Goal: Information Seeking & Learning: Compare options

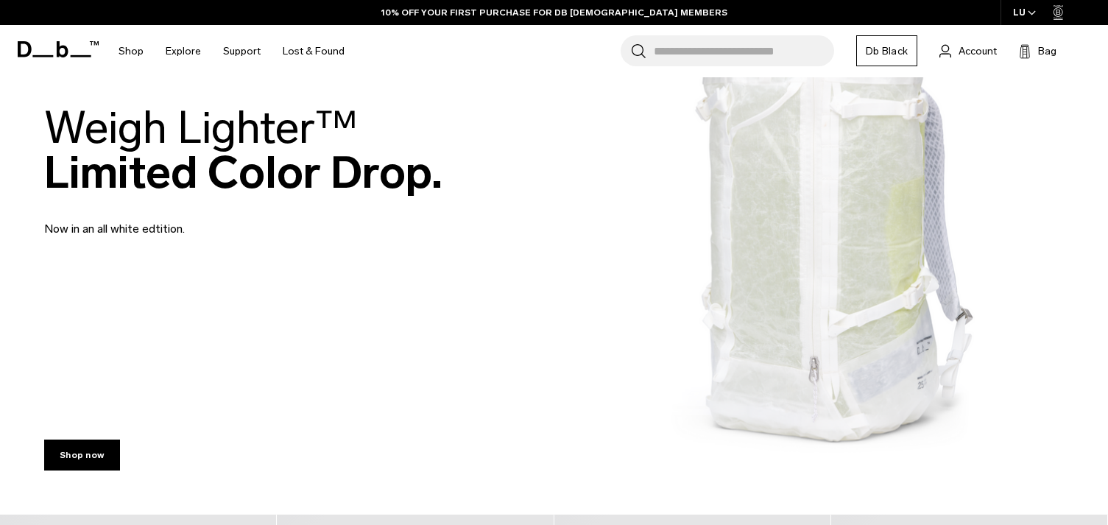
click at [866, 211] on div "Weigh Lighter™  Limited Color Drop. Now in an all white edtition." at bounding box center [554, 171] width 1020 height 221
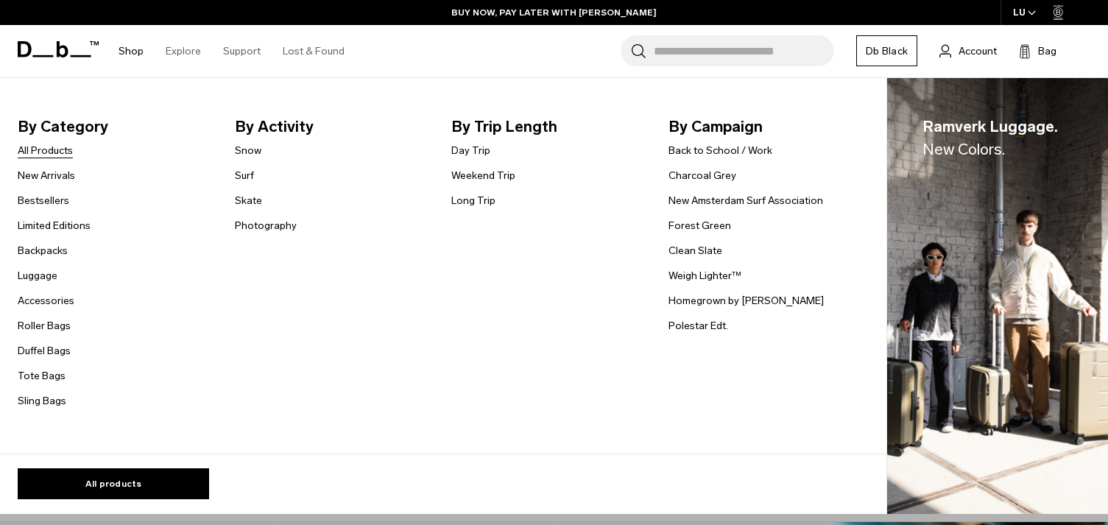
click at [57, 152] on link "All Products" at bounding box center [45, 150] width 55 height 15
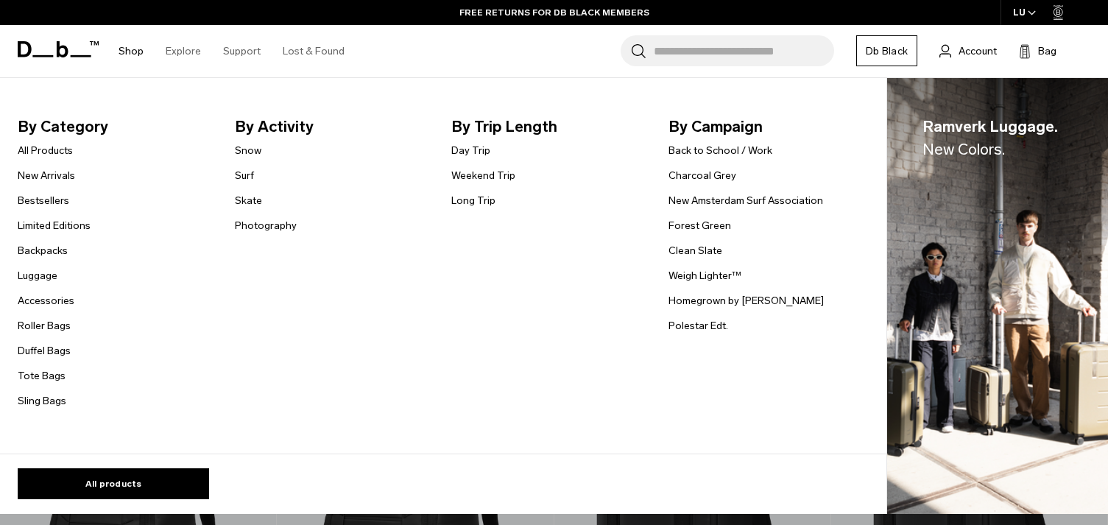
click at [46, 342] on li "Duffel Bags" at bounding box center [54, 351] width 73 height 18
click at [47, 350] on link "Duffel Bags" at bounding box center [44, 350] width 53 height 15
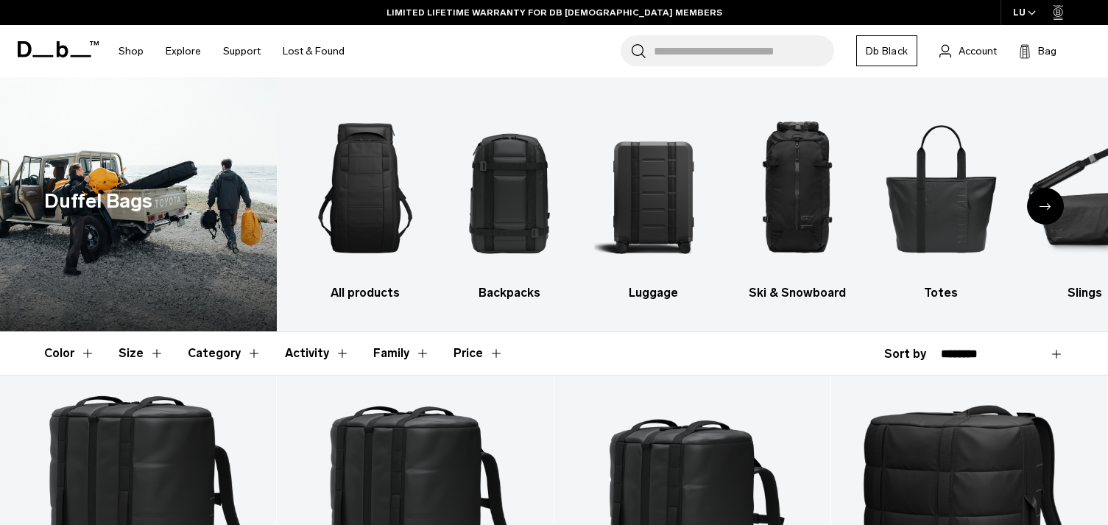
click at [1045, 211] on div "Next slide" at bounding box center [1045, 206] width 37 height 37
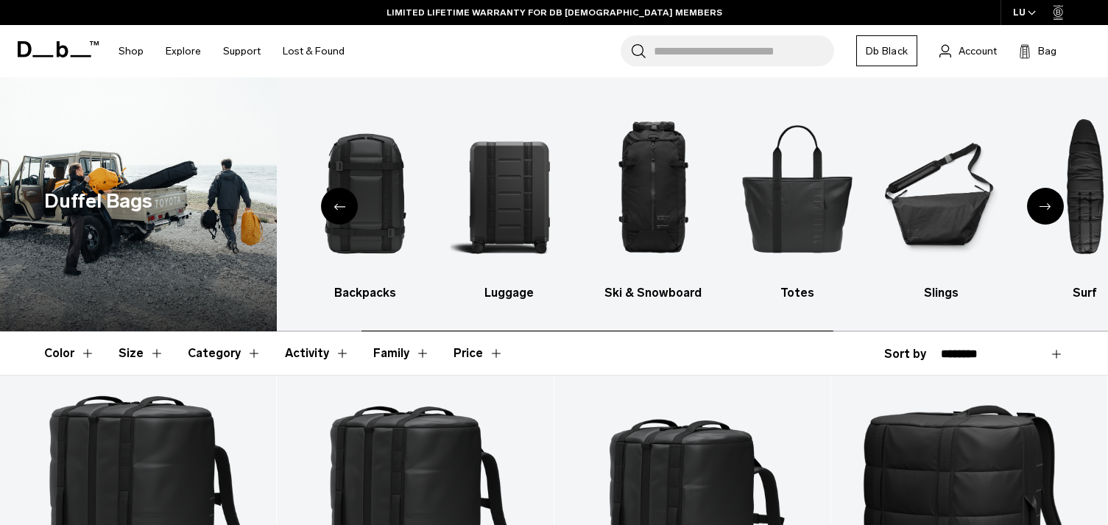
click at [1045, 211] on div "Next slide" at bounding box center [1045, 206] width 37 height 37
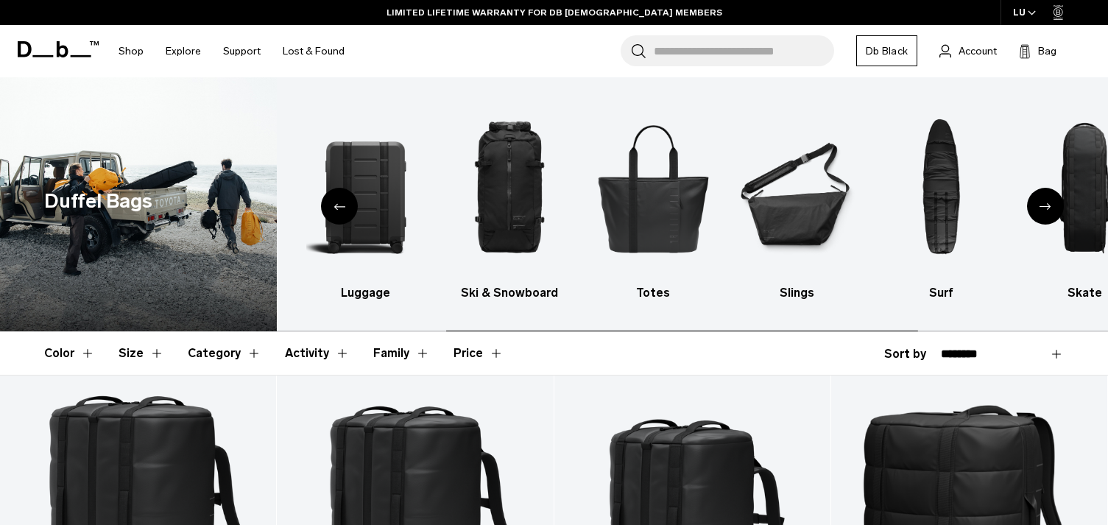
click at [1045, 211] on div "Next slide" at bounding box center [1045, 206] width 37 height 37
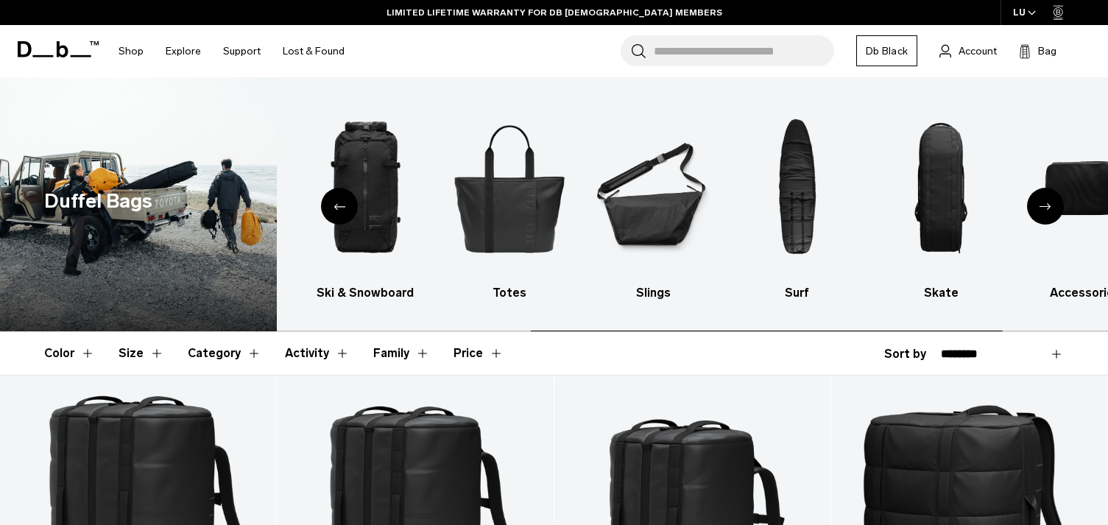
click at [1045, 211] on div "Next slide" at bounding box center [1045, 206] width 37 height 37
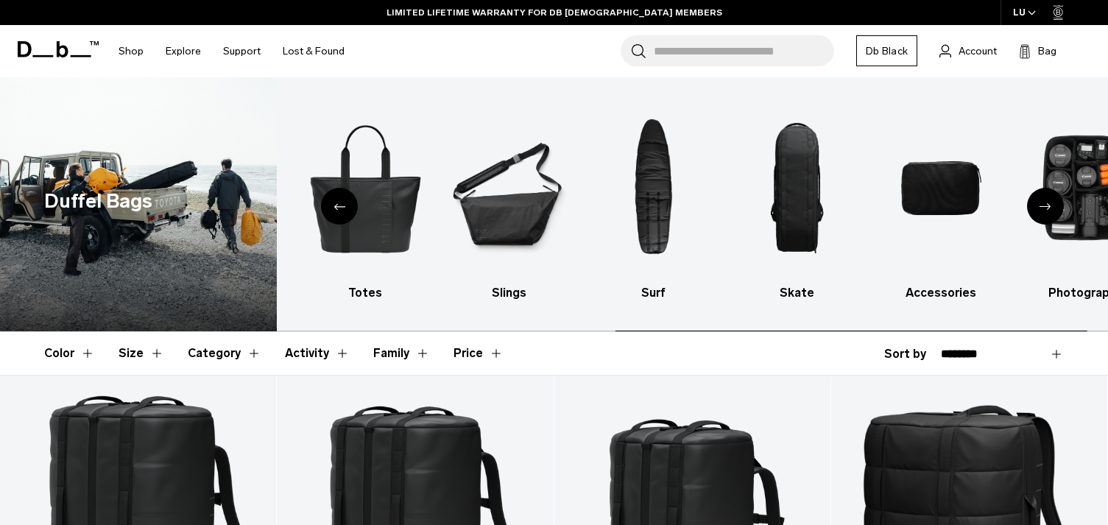
click at [1045, 211] on div "Next slide" at bounding box center [1045, 206] width 37 height 37
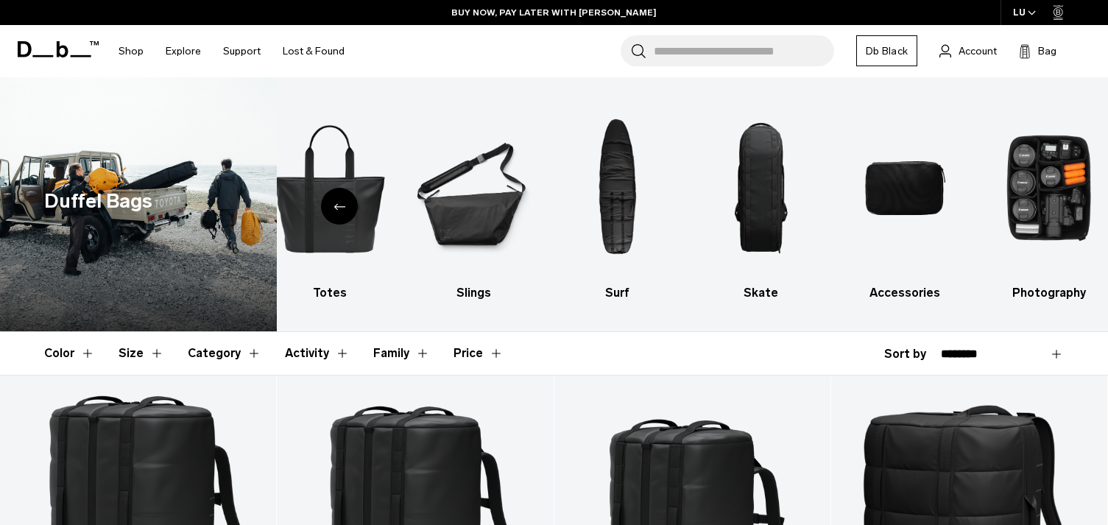
click at [327, 202] on div "Previous slide" at bounding box center [339, 206] width 37 height 37
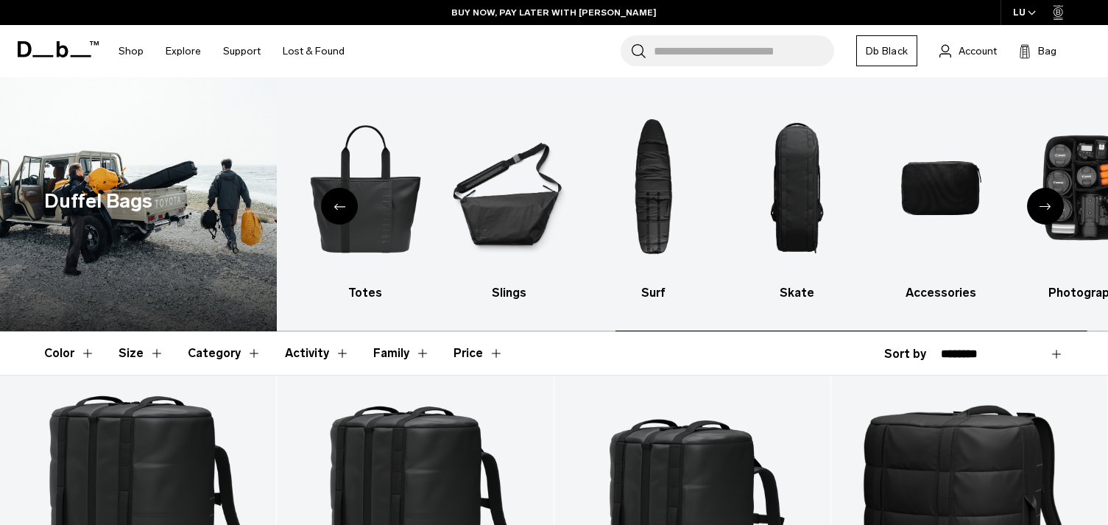
click at [327, 202] on div "Previous slide" at bounding box center [339, 206] width 37 height 37
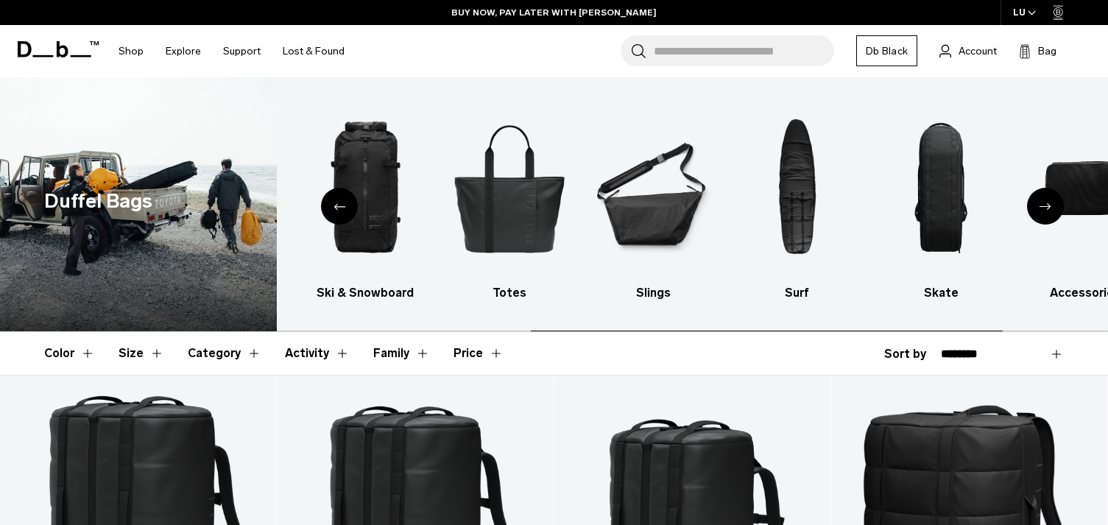
click at [327, 202] on div "Previous slide" at bounding box center [339, 206] width 37 height 37
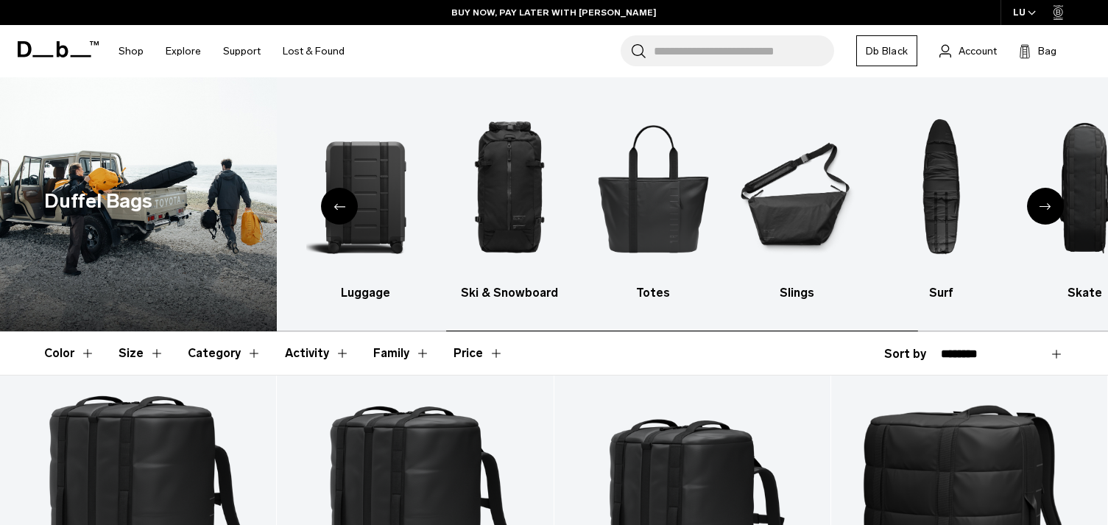
click at [327, 202] on div "Previous slide" at bounding box center [339, 206] width 37 height 37
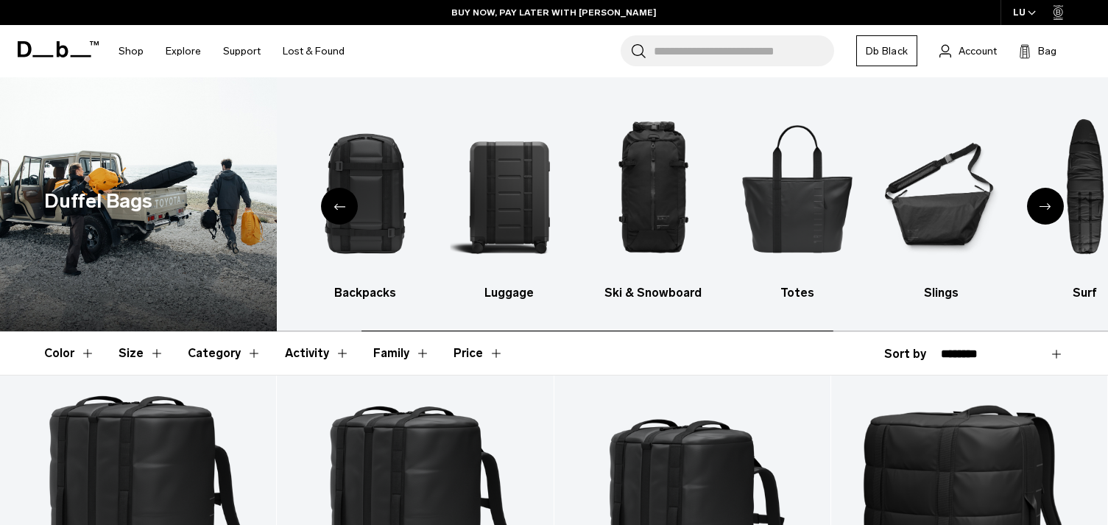
click at [327, 202] on div "Previous slide" at bounding box center [339, 206] width 37 height 37
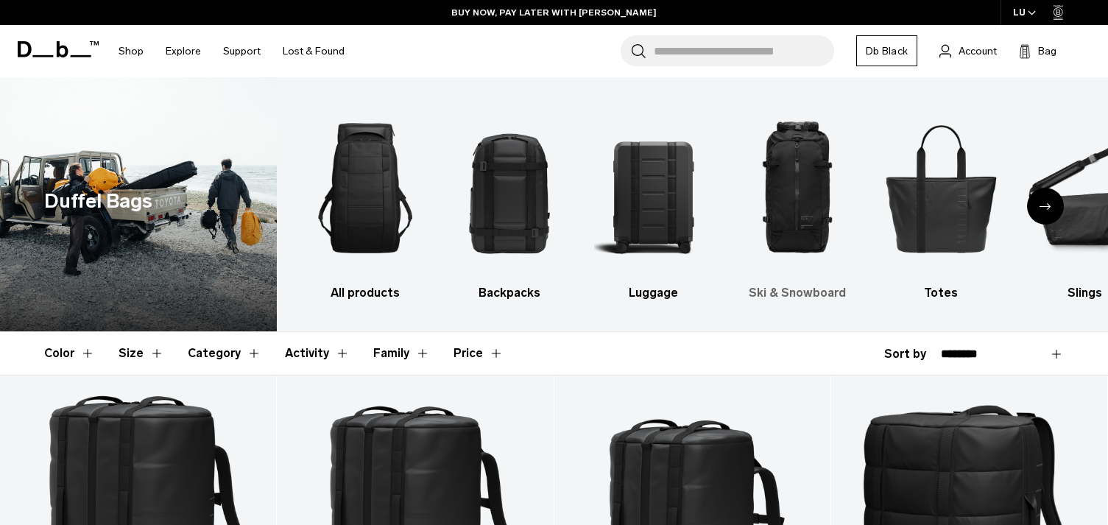
click at [788, 194] on img "4 / 10" at bounding box center [797, 187] width 118 height 177
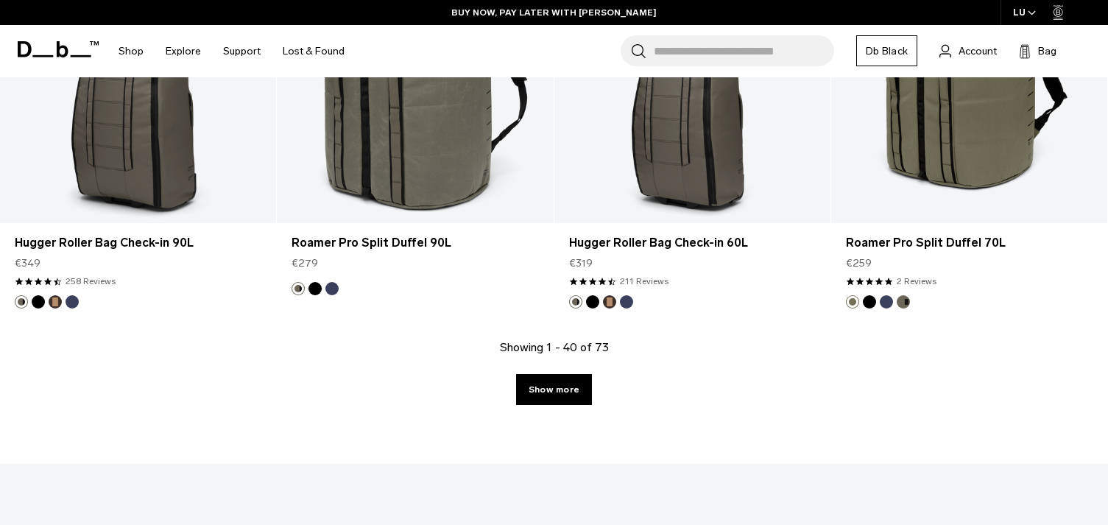
scroll to position [4294, 0]
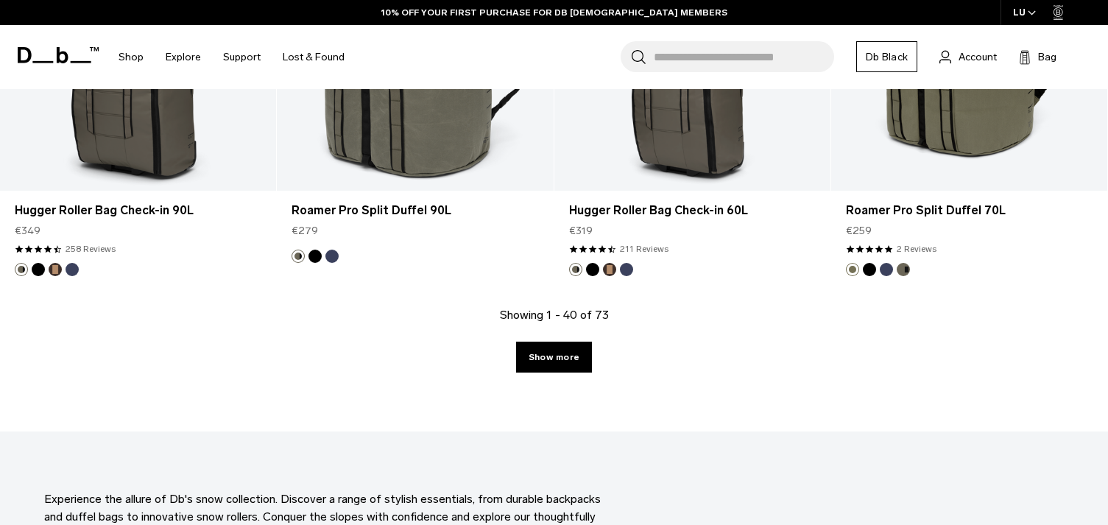
drag, startPoint x: 529, startPoint y: 356, endPoint x: 557, endPoint y: 358, distance: 27.3
click at [530, 356] on link "Show more" at bounding box center [554, 357] width 76 height 31
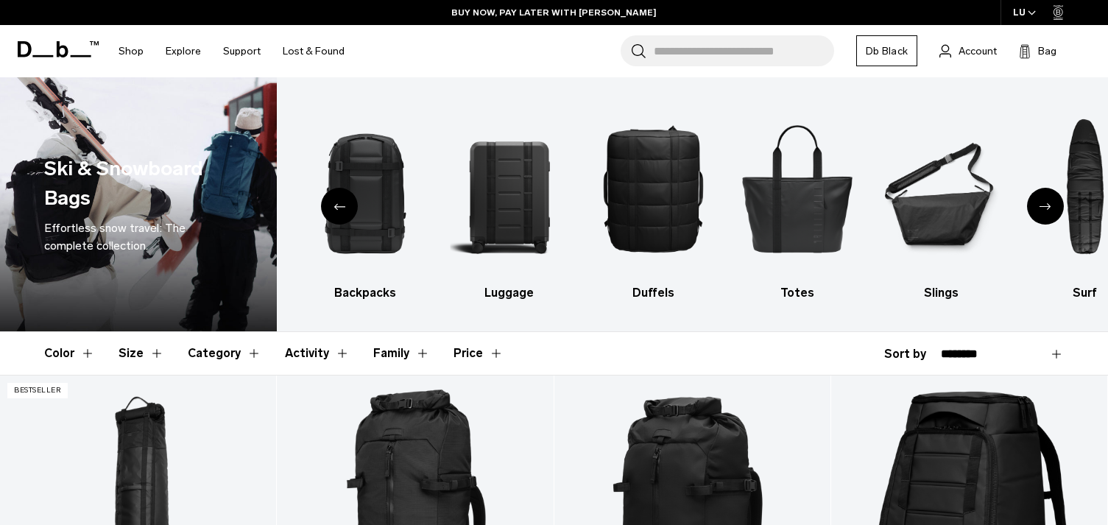
click at [328, 197] on div "Previous slide" at bounding box center [339, 206] width 37 height 37
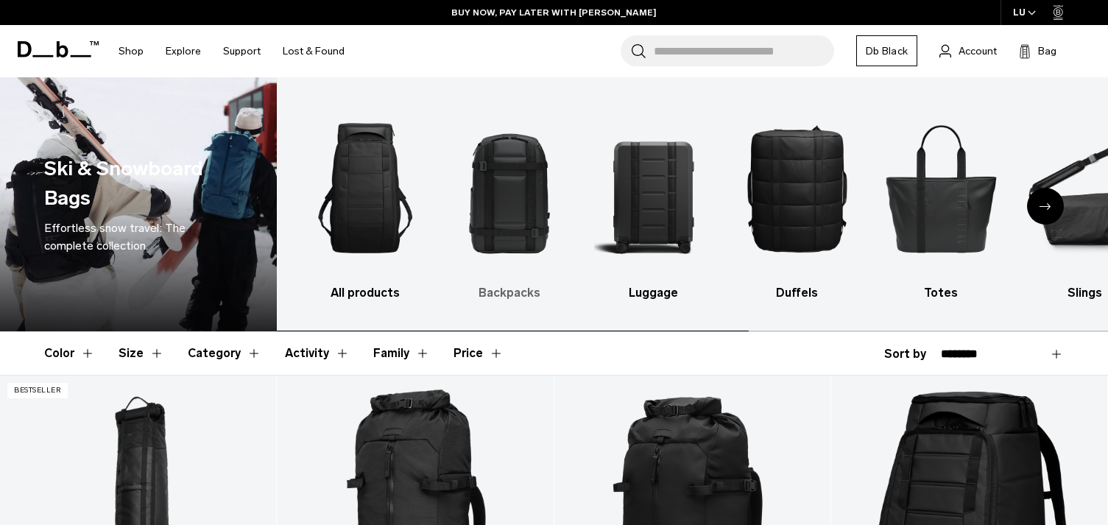
click at [543, 215] on img "2 / 10" at bounding box center [510, 187] width 118 height 177
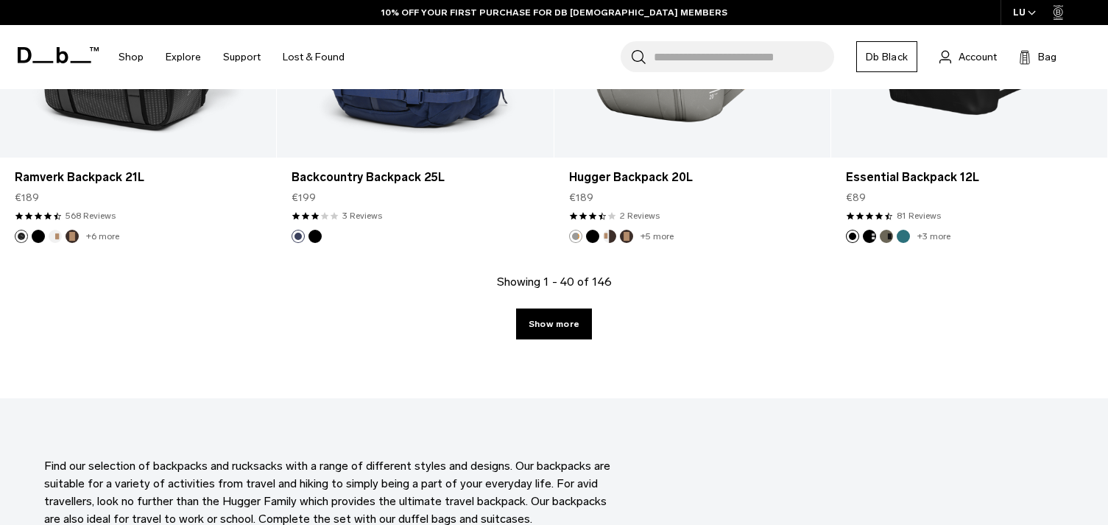
scroll to position [4294, 0]
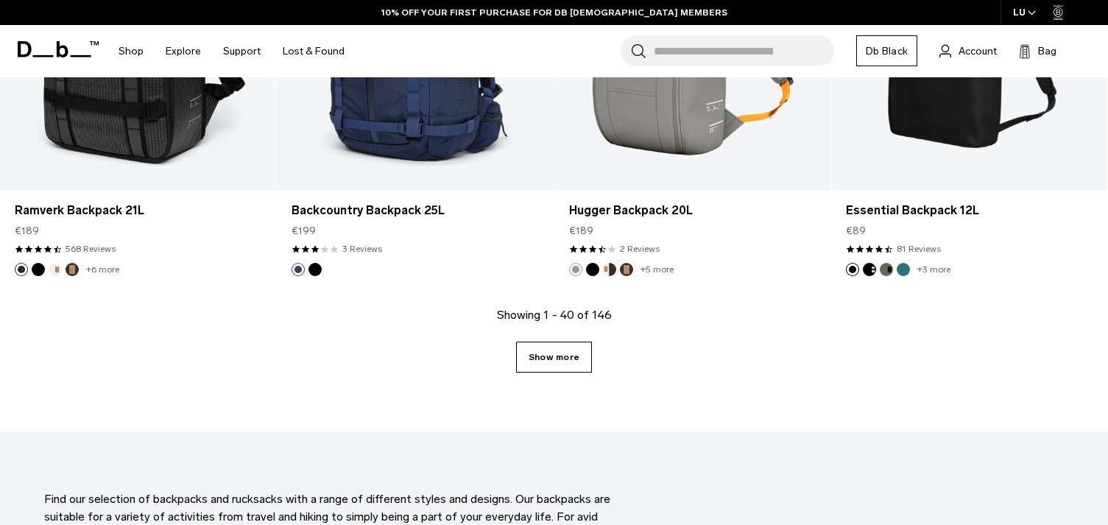
click at [548, 353] on link "Show more" at bounding box center [554, 357] width 76 height 31
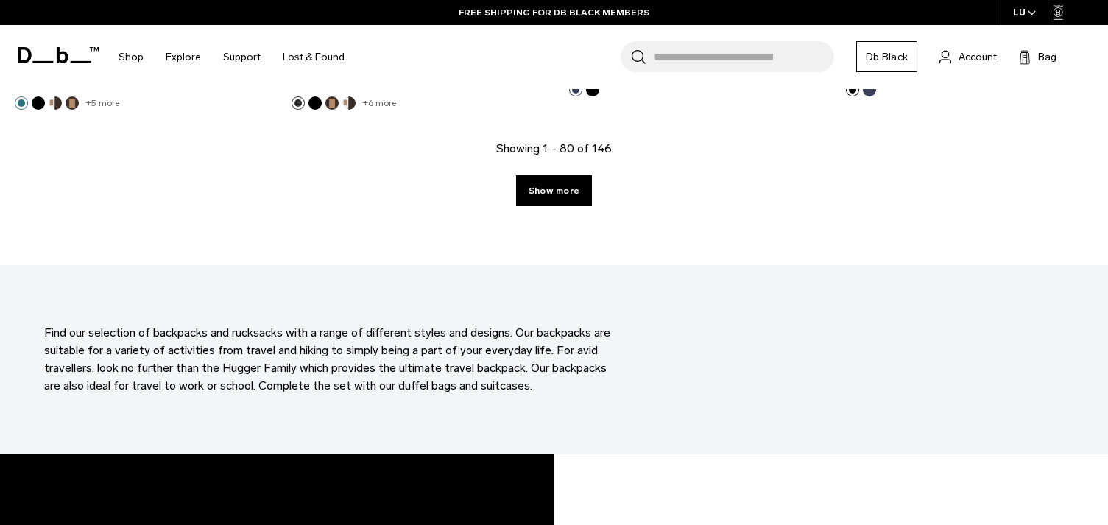
scroll to position [8509, 0]
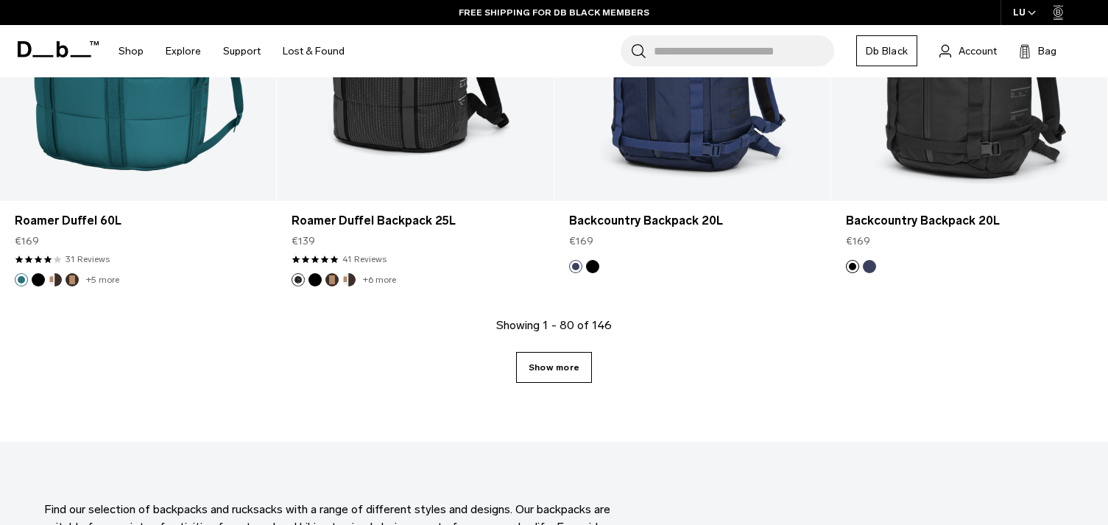
click at [576, 372] on link "Show more" at bounding box center [554, 367] width 76 height 31
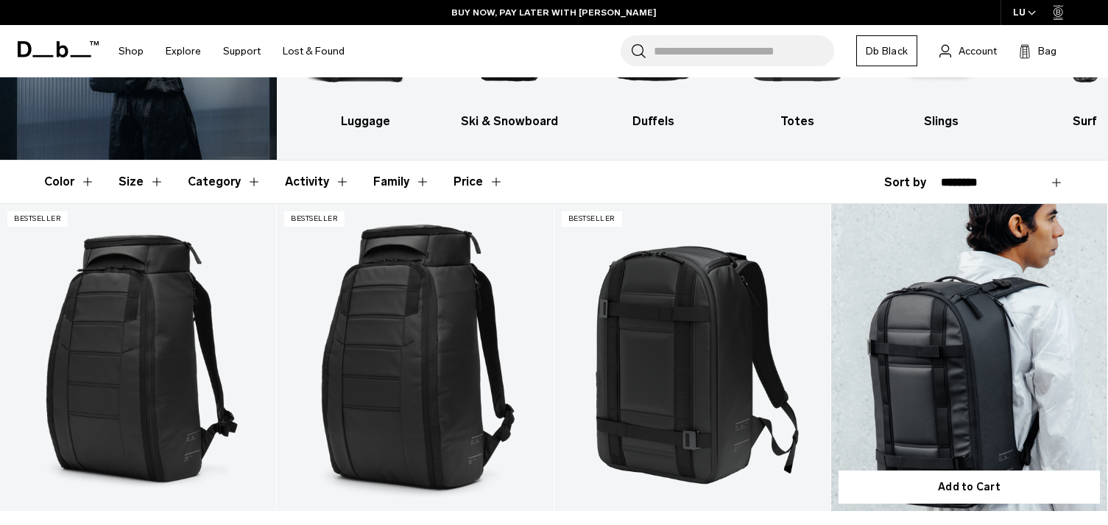
scroll to position [344, 0]
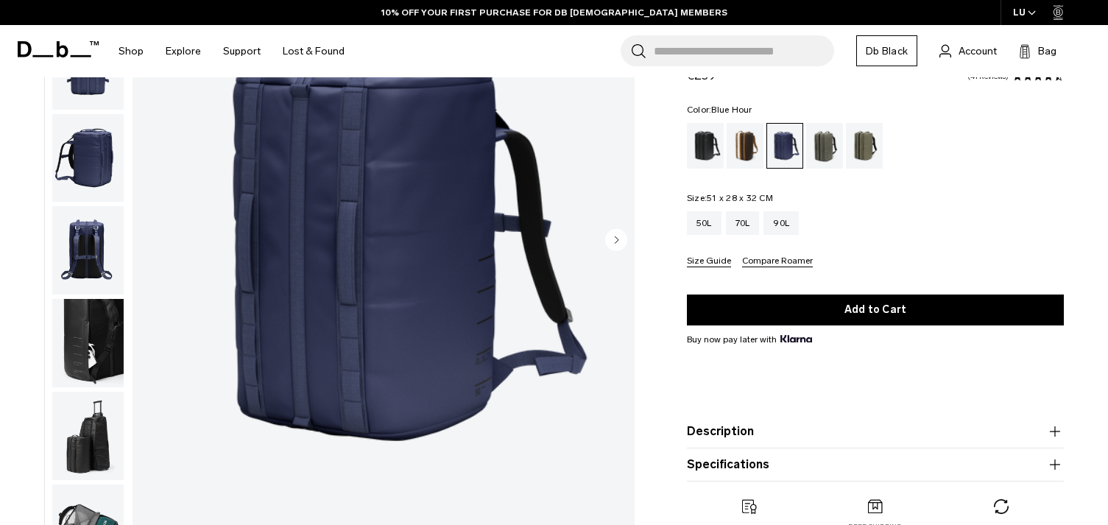
click at [91, 182] on img "button" at bounding box center [87, 158] width 71 height 88
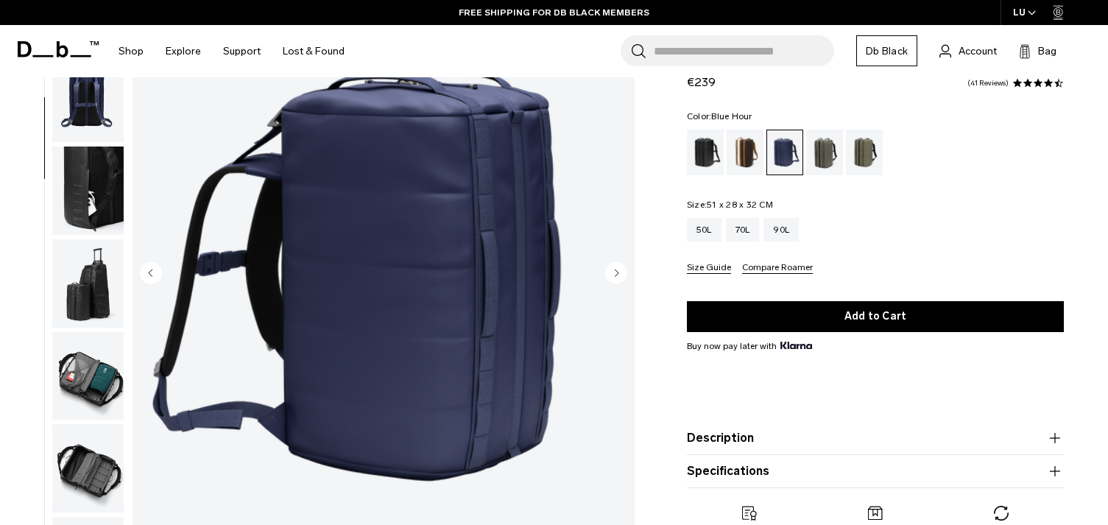
scroll to position [172, 0]
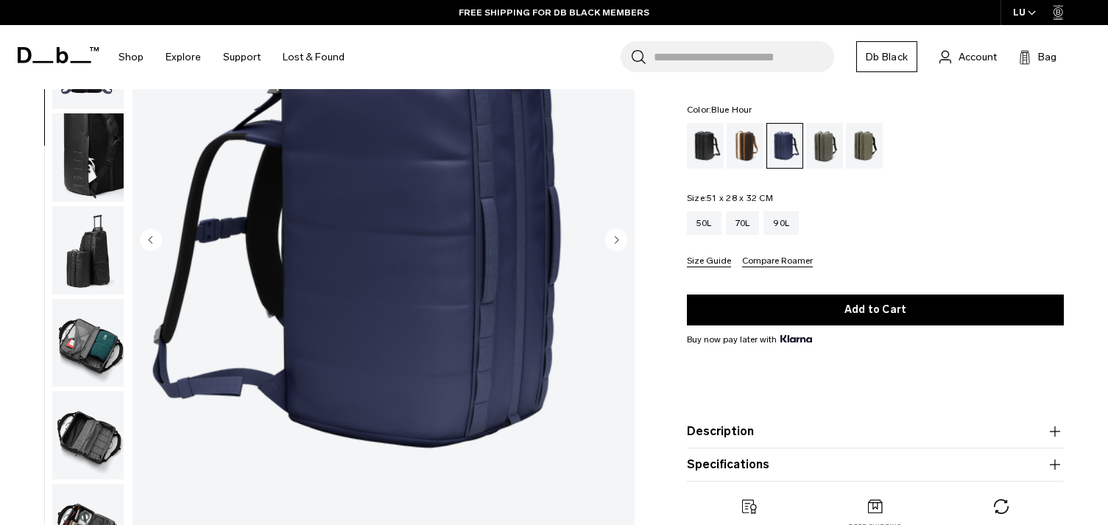
click at [617, 239] on icon "Next slide" at bounding box center [617, 239] width 4 height 7
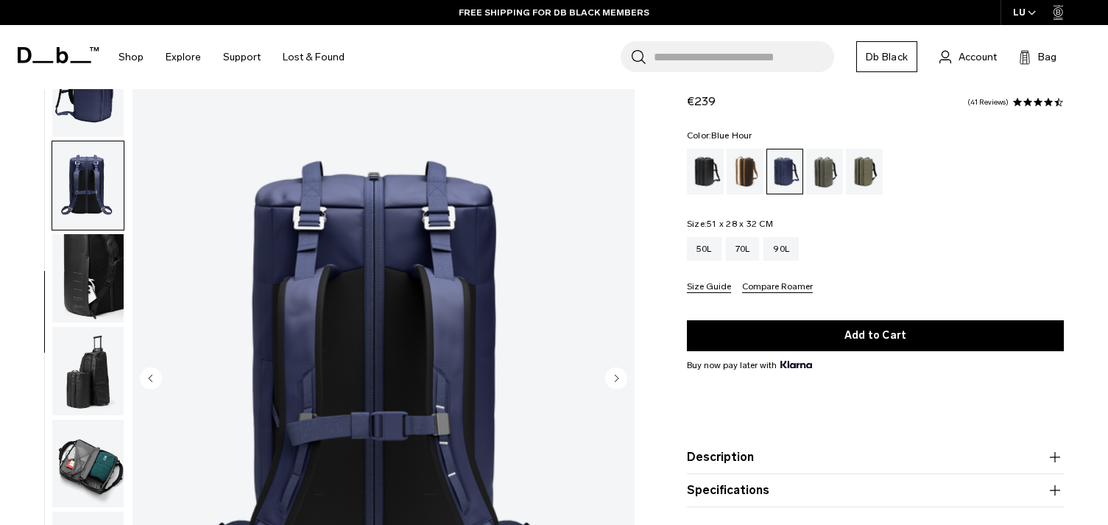
scroll to position [0, 0]
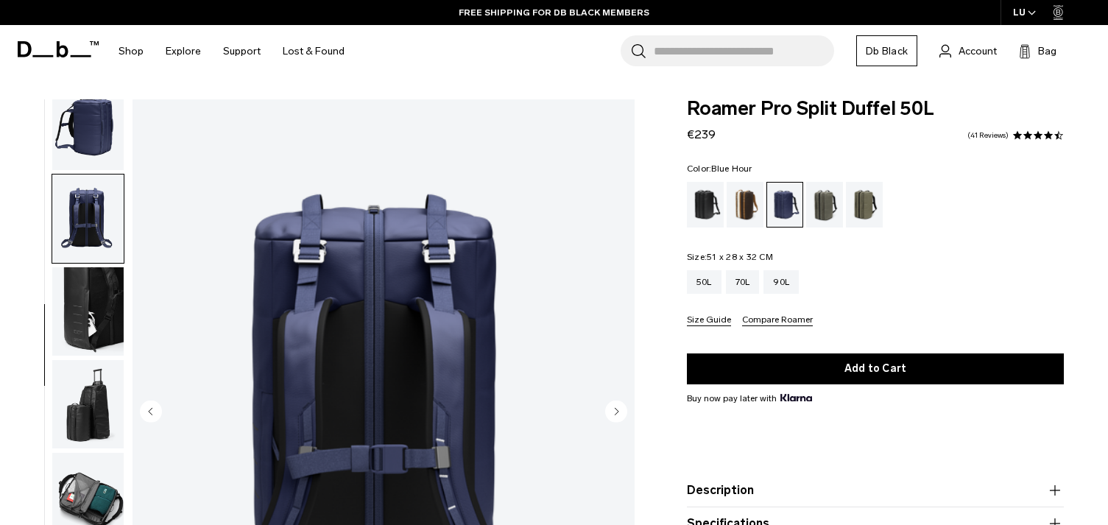
click at [612, 415] on circle "Next slide" at bounding box center [616, 411] width 22 height 22
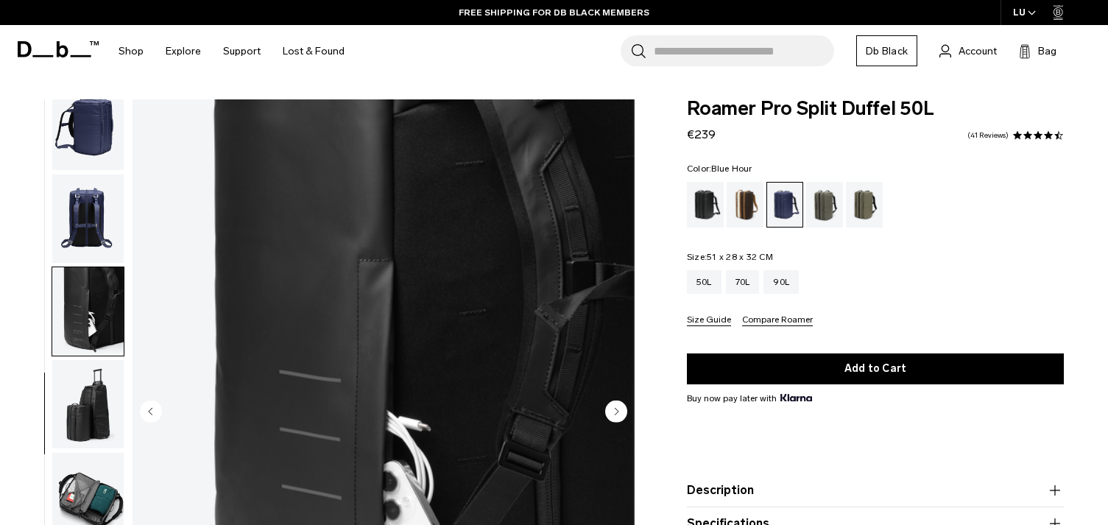
click at [612, 415] on circle "Next slide" at bounding box center [616, 411] width 22 height 22
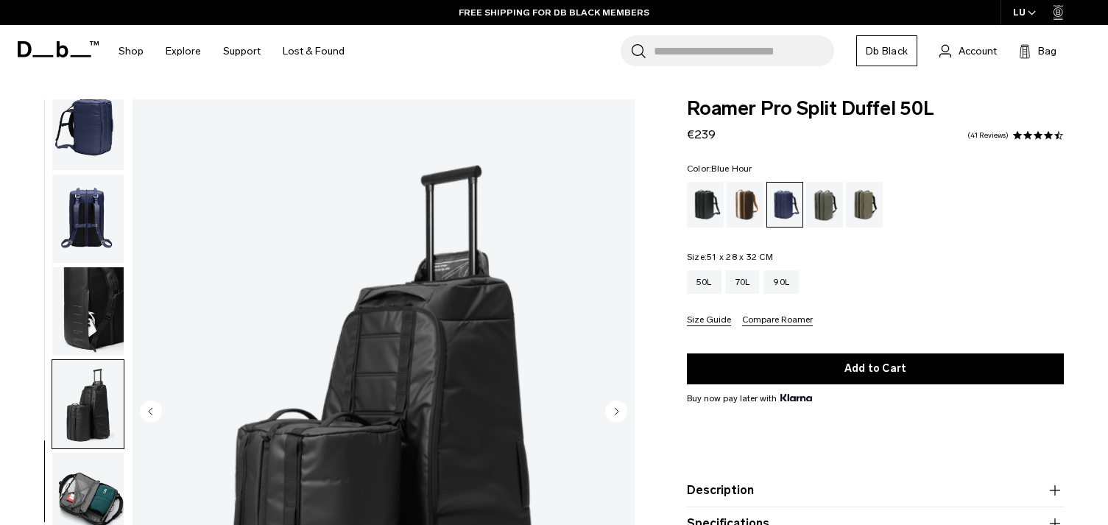
click at [612, 415] on circle "Next slide" at bounding box center [616, 411] width 22 height 22
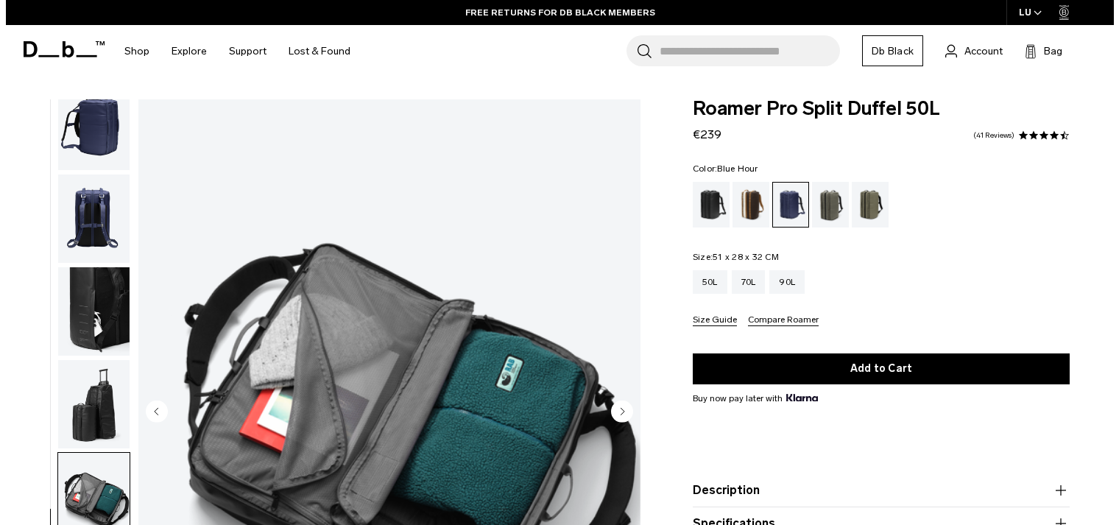
scroll to position [172, 0]
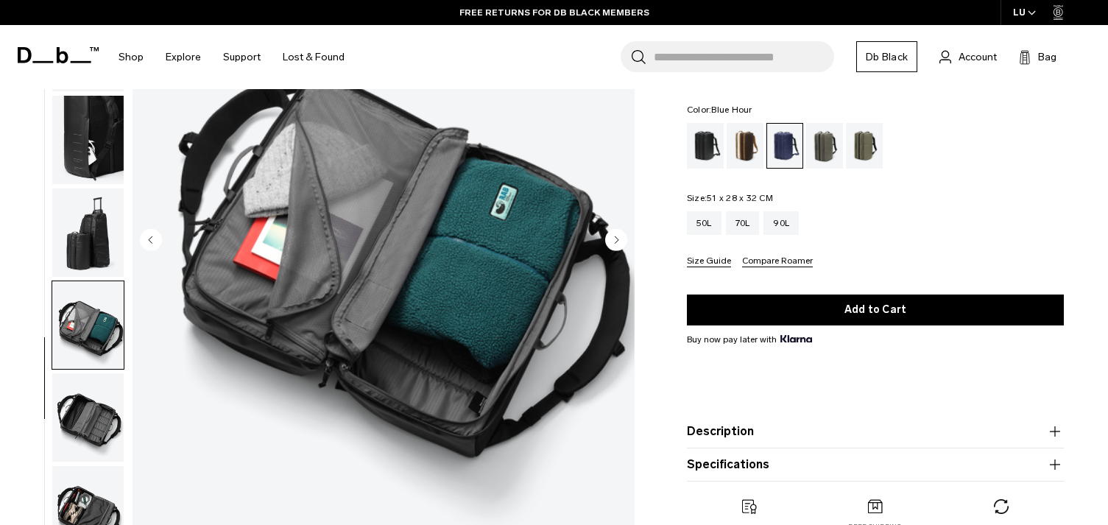
click at [613, 237] on circle "Next slide" at bounding box center [616, 240] width 22 height 22
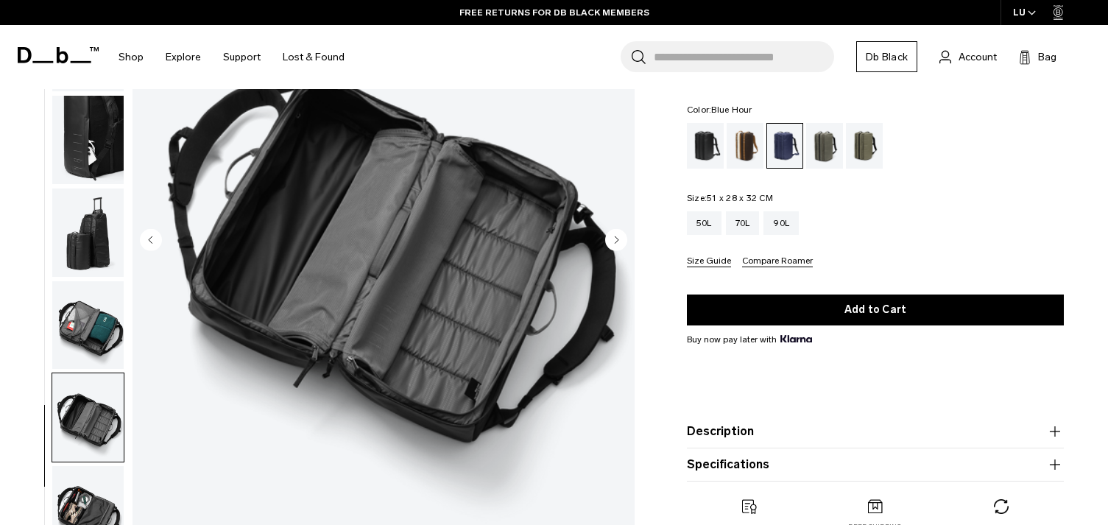
click at [613, 237] on circle "Next slide" at bounding box center [616, 240] width 22 height 22
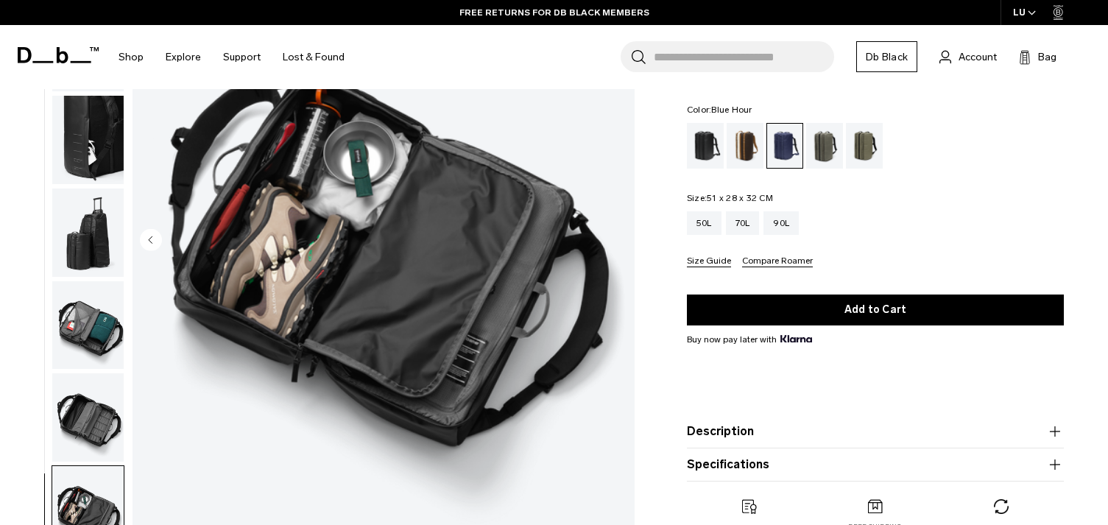
click at [613, 237] on img "9 / 9" at bounding box center [384, 241] width 502 height 627
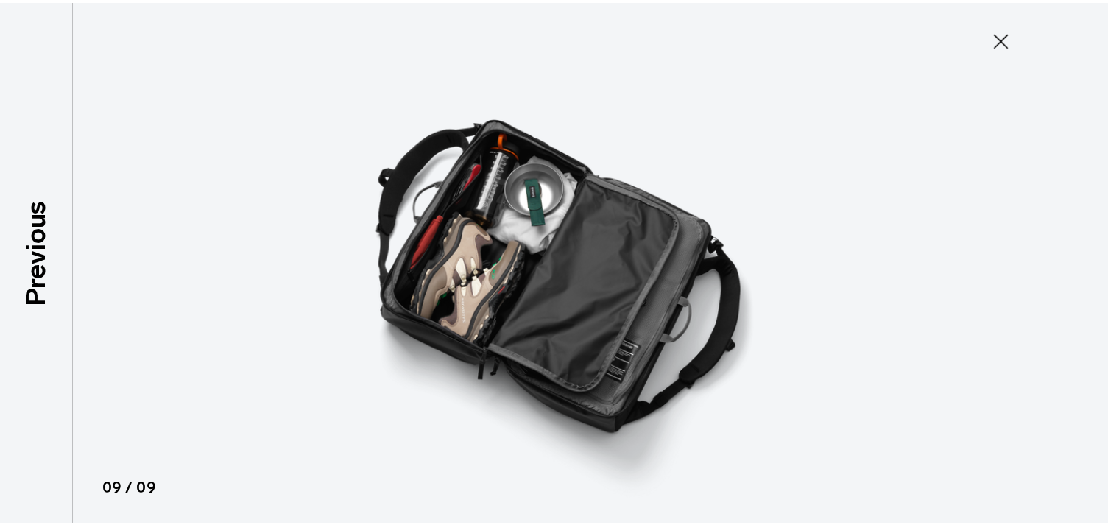
scroll to position [195, 0]
click at [1007, 40] on icon at bounding box center [1011, 39] width 24 height 24
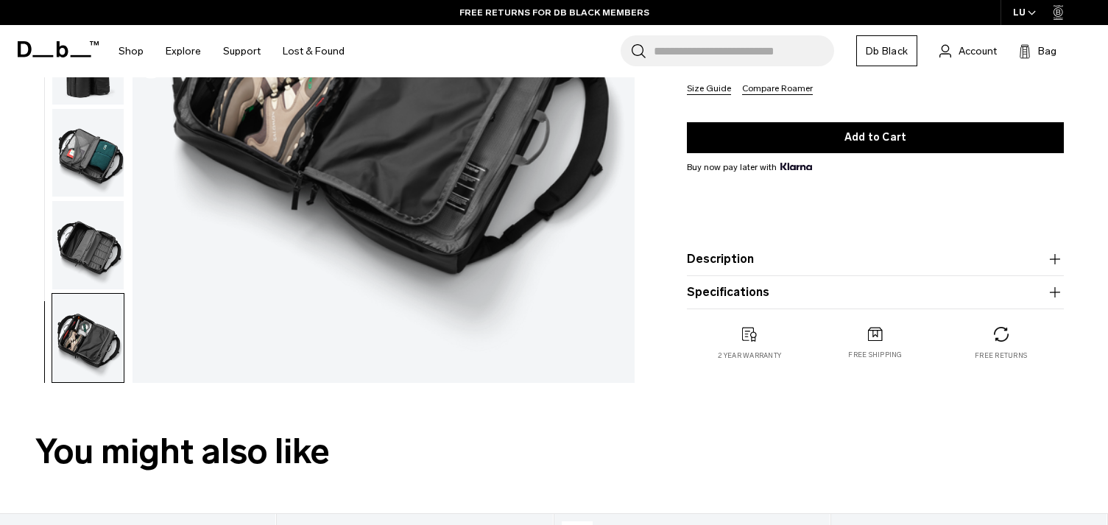
scroll to position [0, 0]
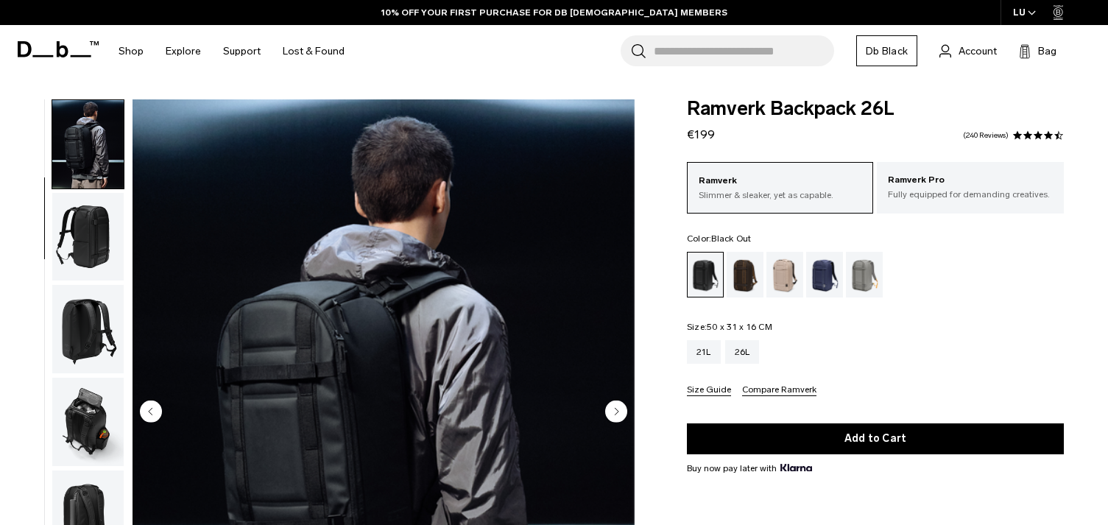
scroll to position [172, 0]
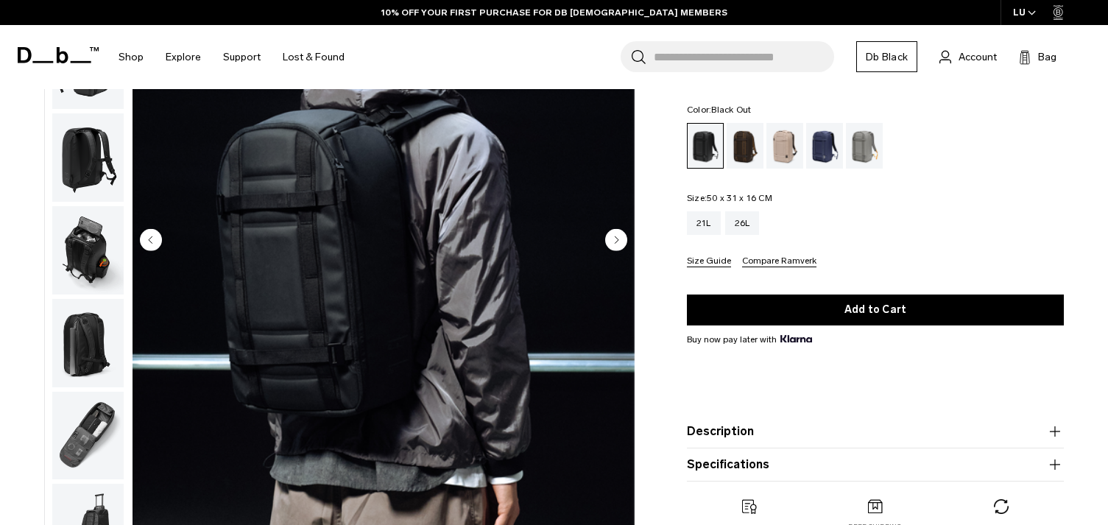
click at [616, 243] on circle "Next slide" at bounding box center [616, 240] width 22 height 22
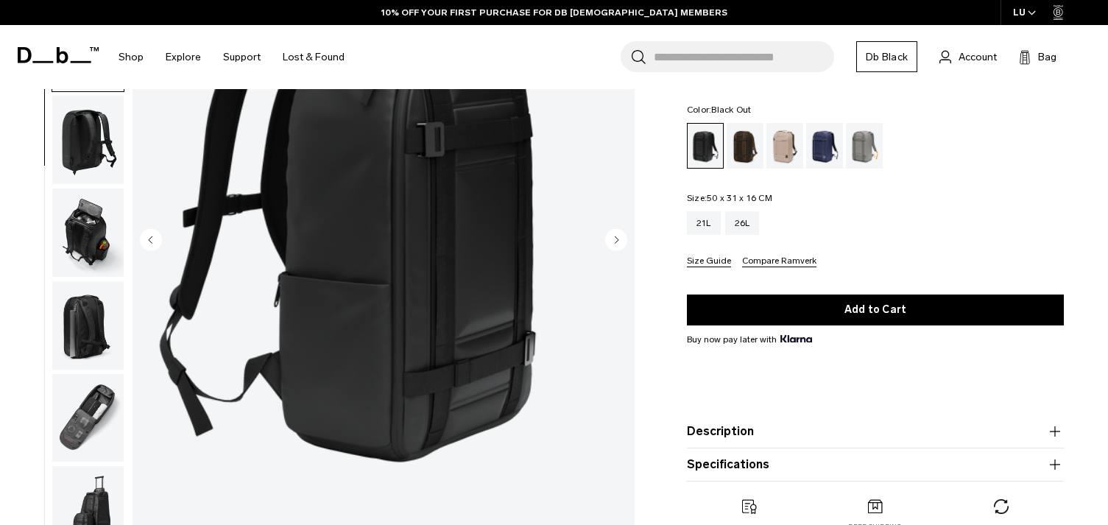
click at [616, 243] on circle "Next slide" at bounding box center [616, 240] width 22 height 22
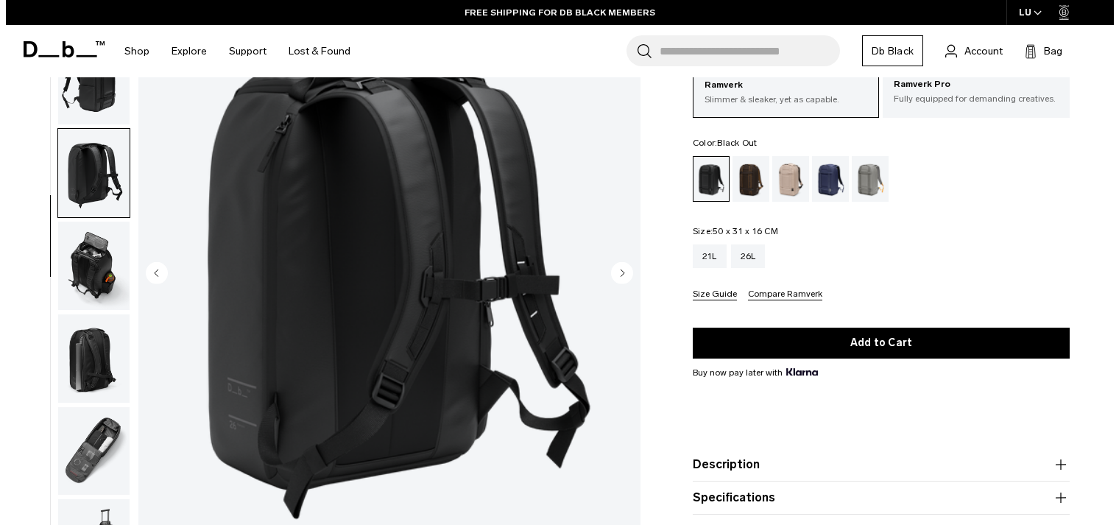
scroll to position [172, 0]
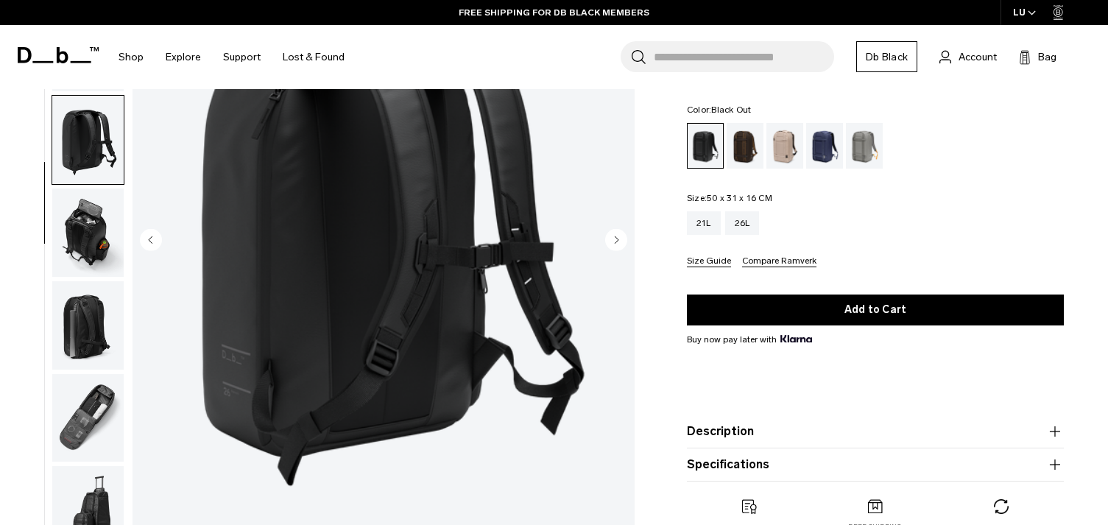
click at [623, 246] on circle "Next slide" at bounding box center [616, 240] width 22 height 22
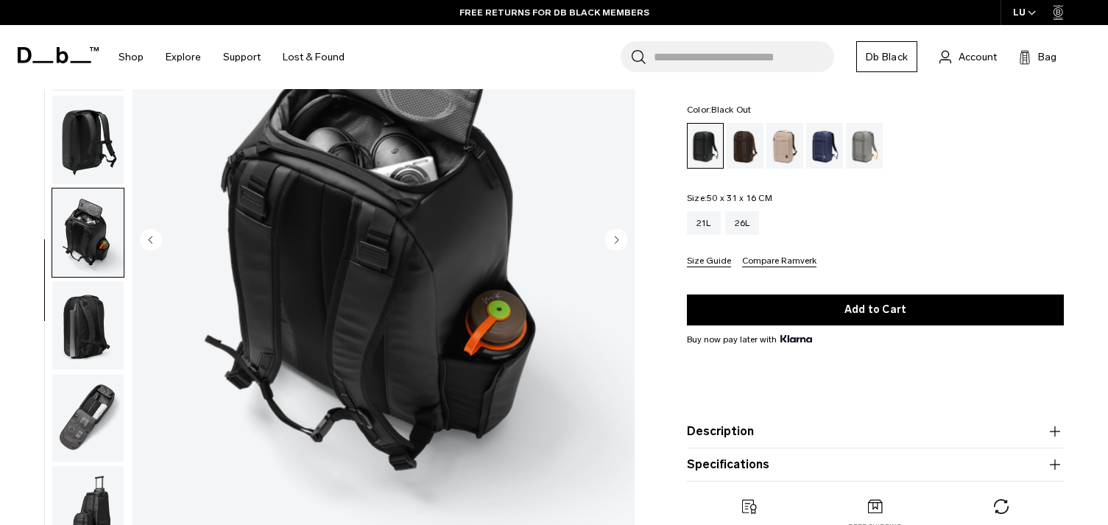
click at [621, 245] on circle "Next slide" at bounding box center [616, 240] width 22 height 22
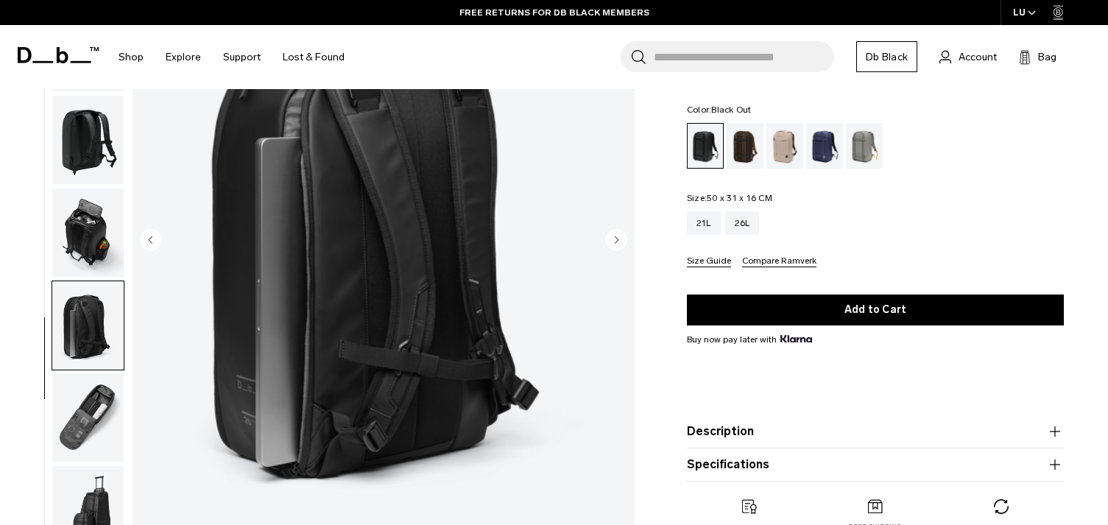
click at [621, 245] on circle "Next slide" at bounding box center [616, 240] width 22 height 22
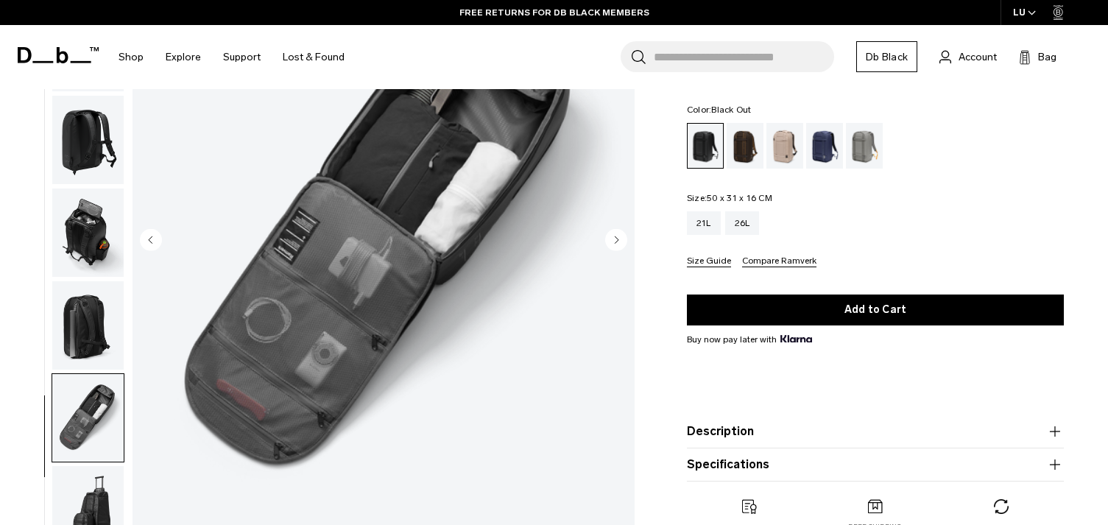
click at [621, 245] on circle "Next slide" at bounding box center [616, 240] width 22 height 22
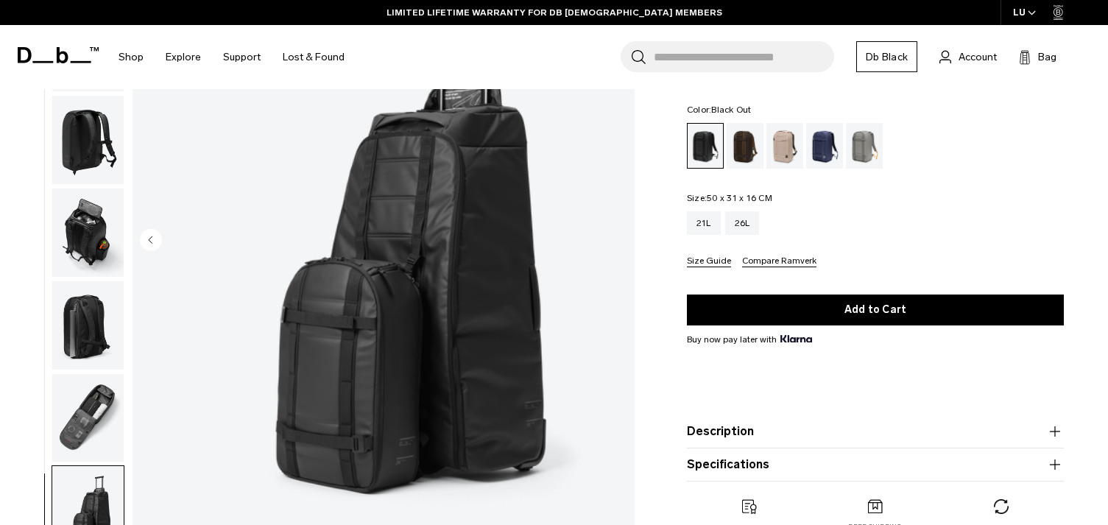
click at [621, 245] on img "8 / 8" at bounding box center [384, 241] width 502 height 627
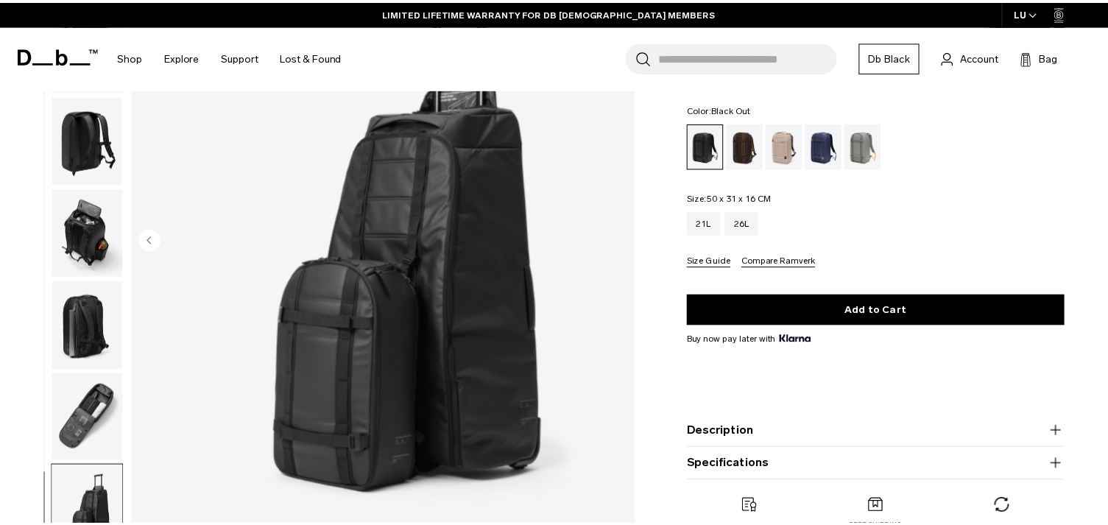
scroll to position [102, 0]
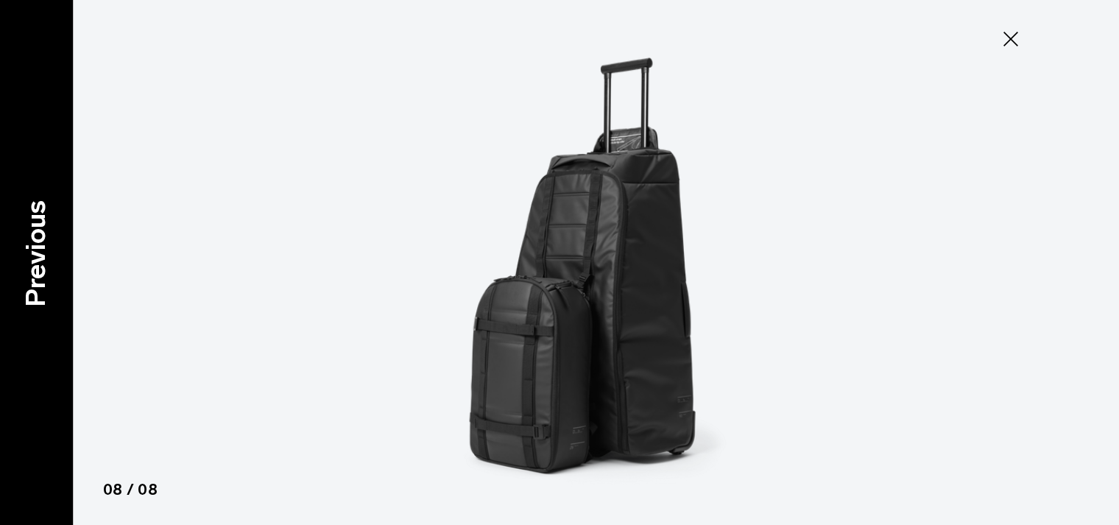
click at [49, 242] on p "Previous" at bounding box center [36, 253] width 40 height 107
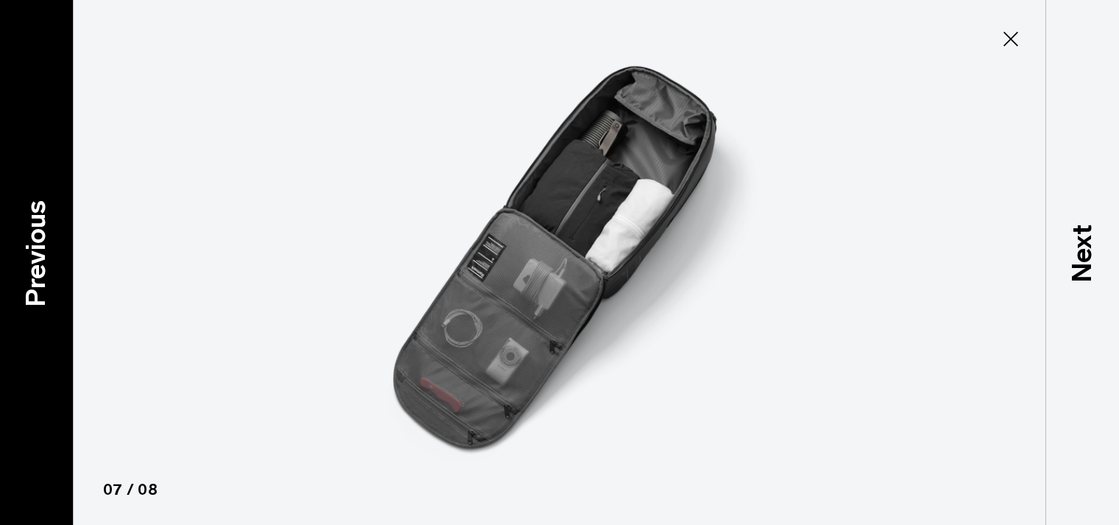
click at [24, 260] on p "Previous" at bounding box center [36, 253] width 40 height 107
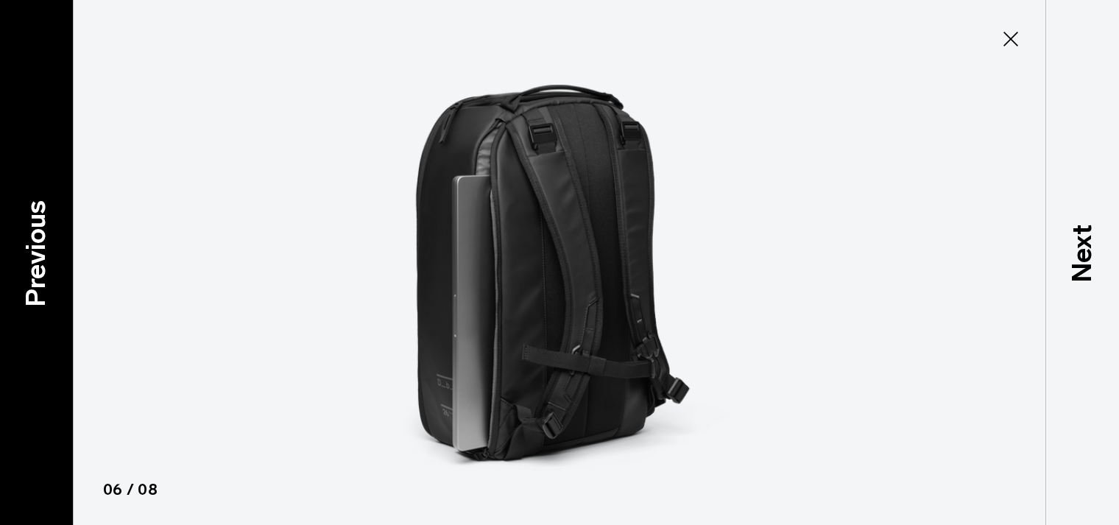
click at [24, 260] on p "Previous" at bounding box center [36, 253] width 40 height 107
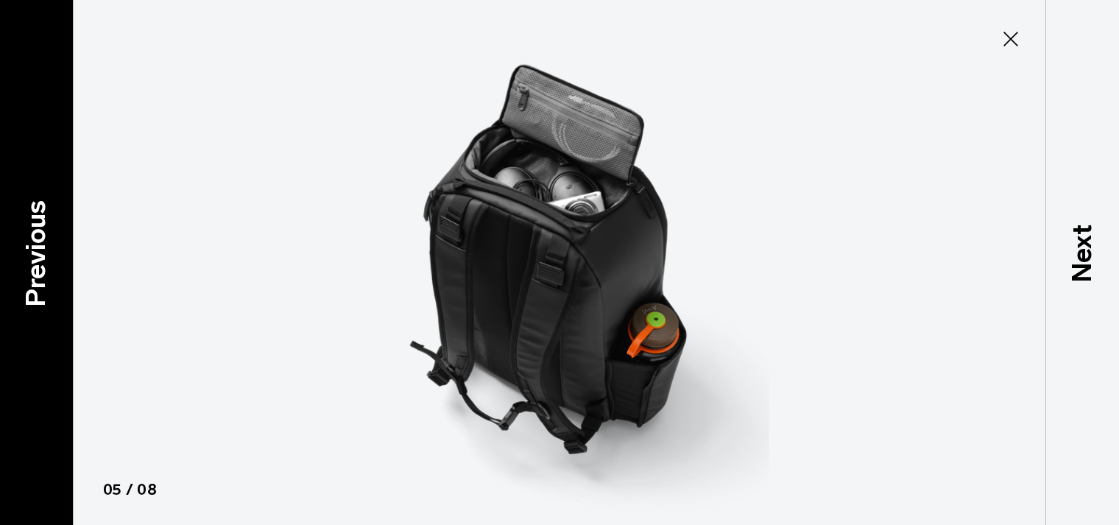
click at [24, 260] on p "Previous" at bounding box center [36, 253] width 40 height 107
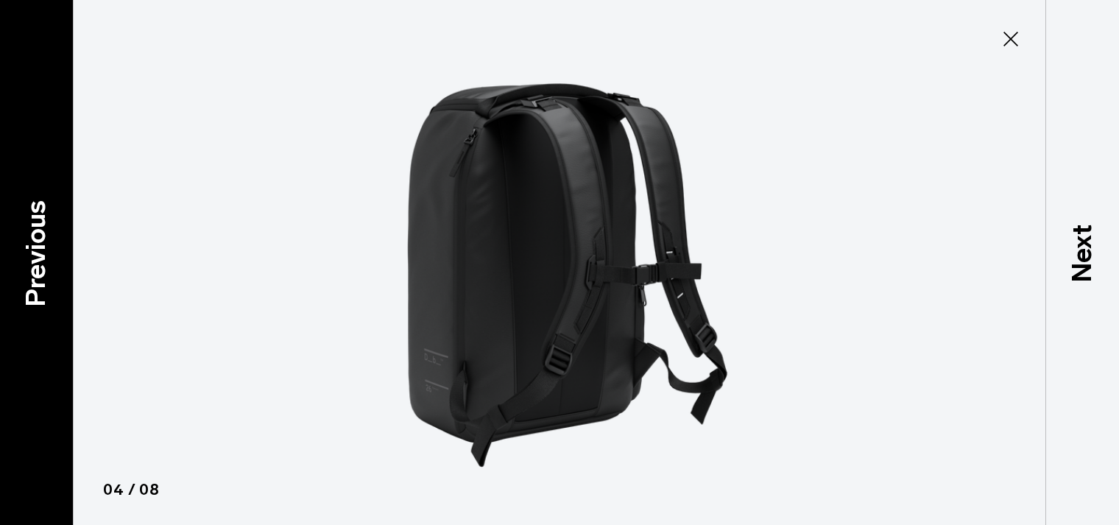
click at [24, 260] on p "Previous" at bounding box center [36, 253] width 40 height 107
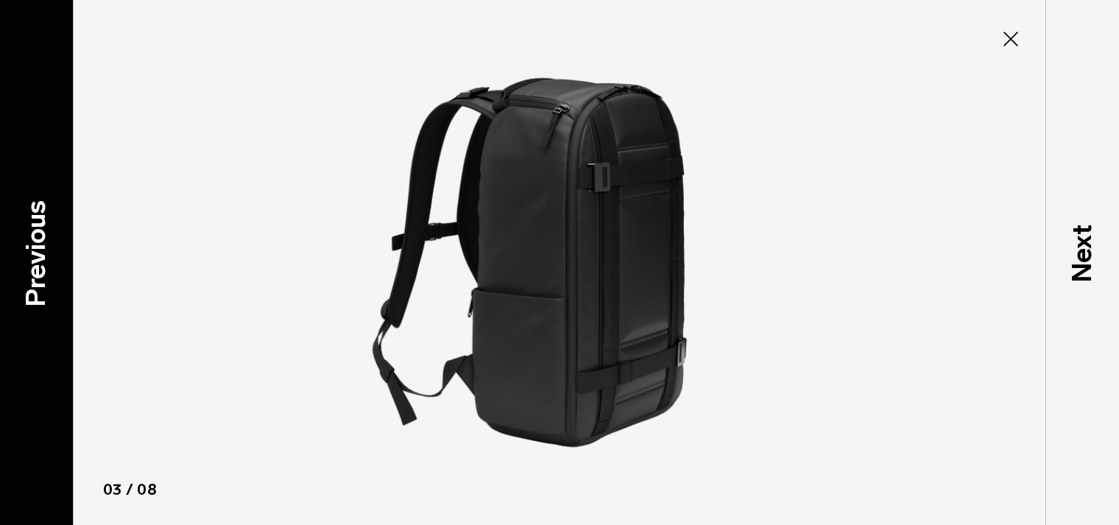
click at [24, 260] on p "Previous" at bounding box center [36, 253] width 40 height 107
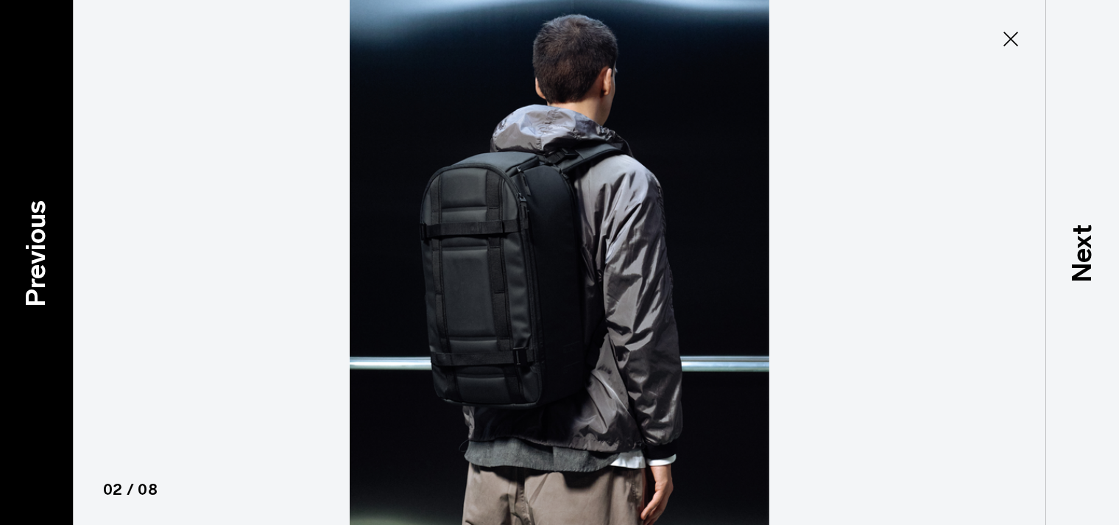
click at [24, 260] on p "Previous" at bounding box center [36, 253] width 40 height 107
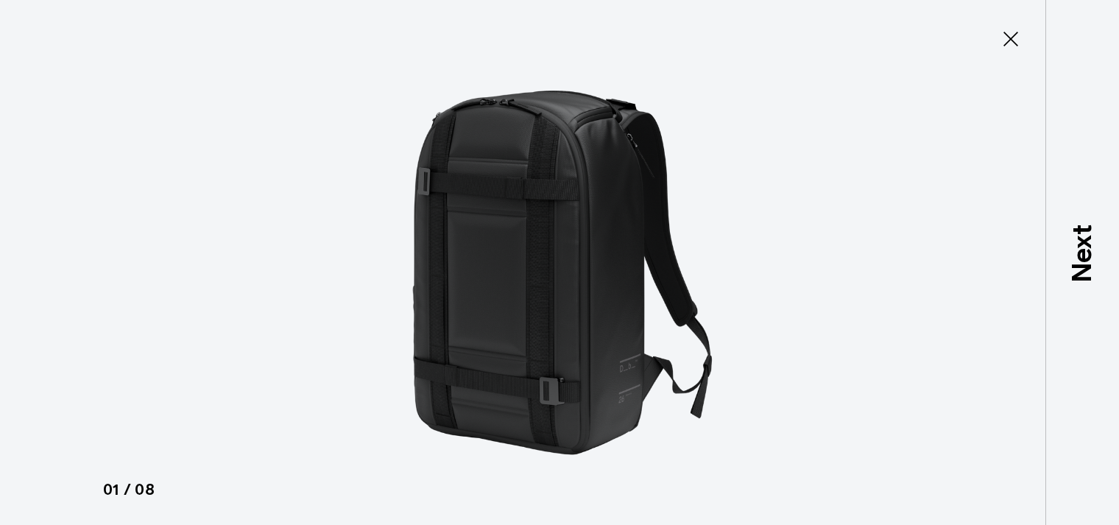
click at [1004, 47] on icon at bounding box center [1011, 39] width 24 height 24
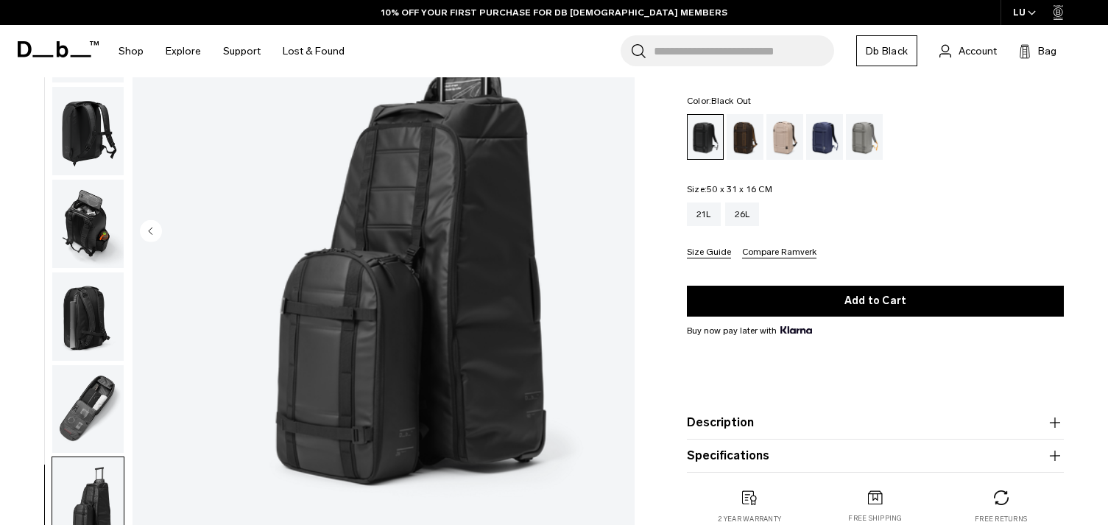
scroll to position [172, 0]
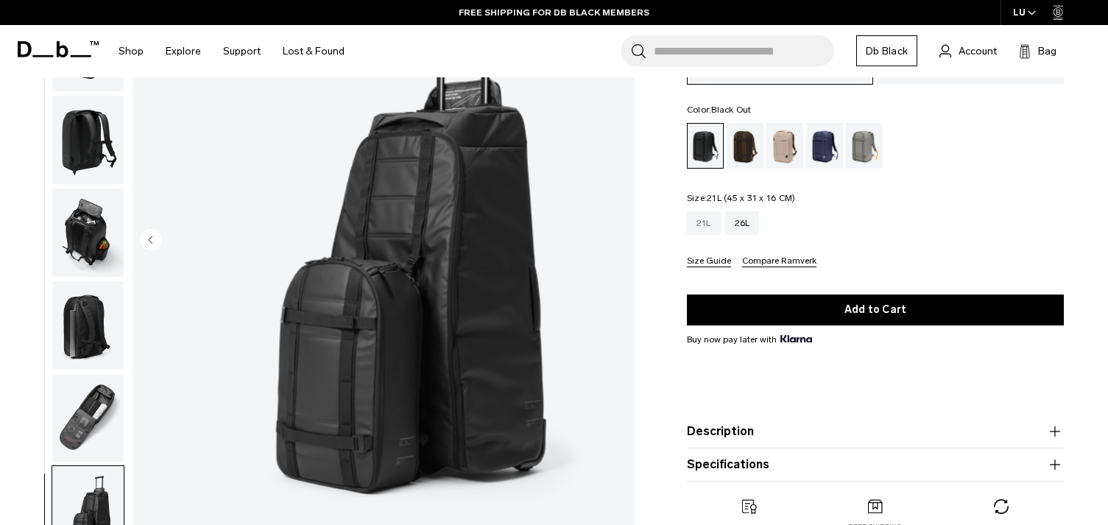
click at [704, 222] on div "21L" at bounding box center [704, 223] width 34 height 24
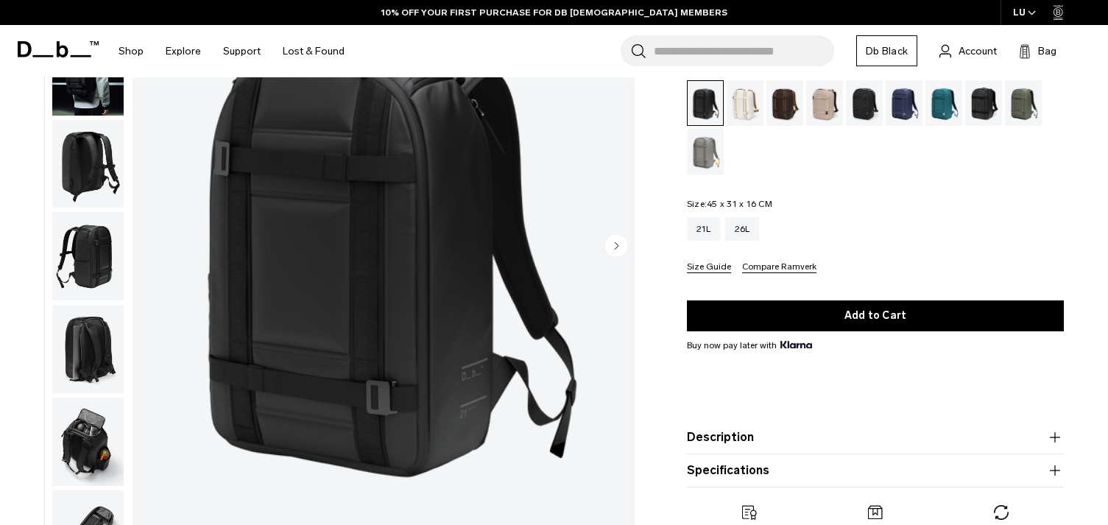
scroll to position [110, 0]
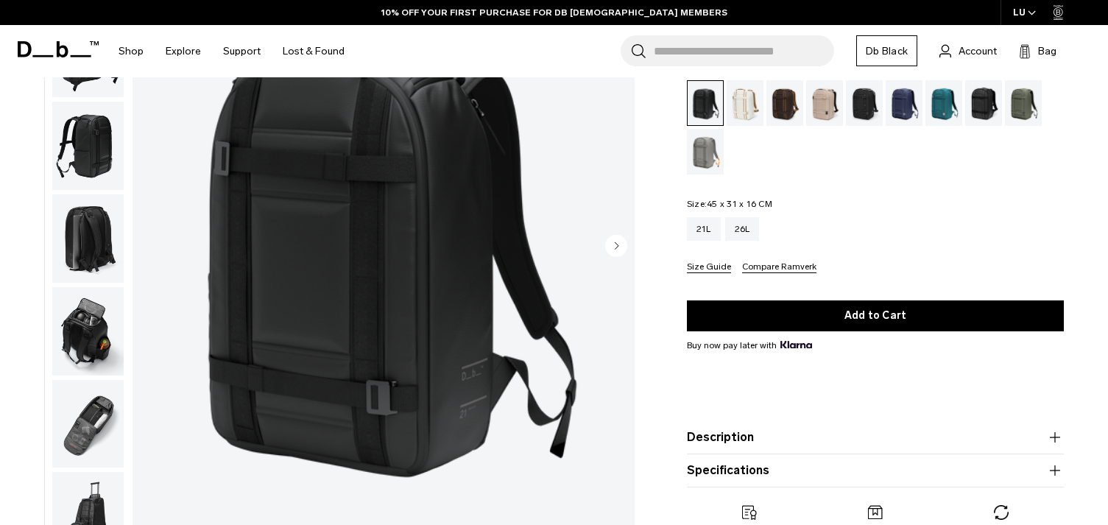
click at [96, 438] on img "button" at bounding box center [87, 423] width 71 height 88
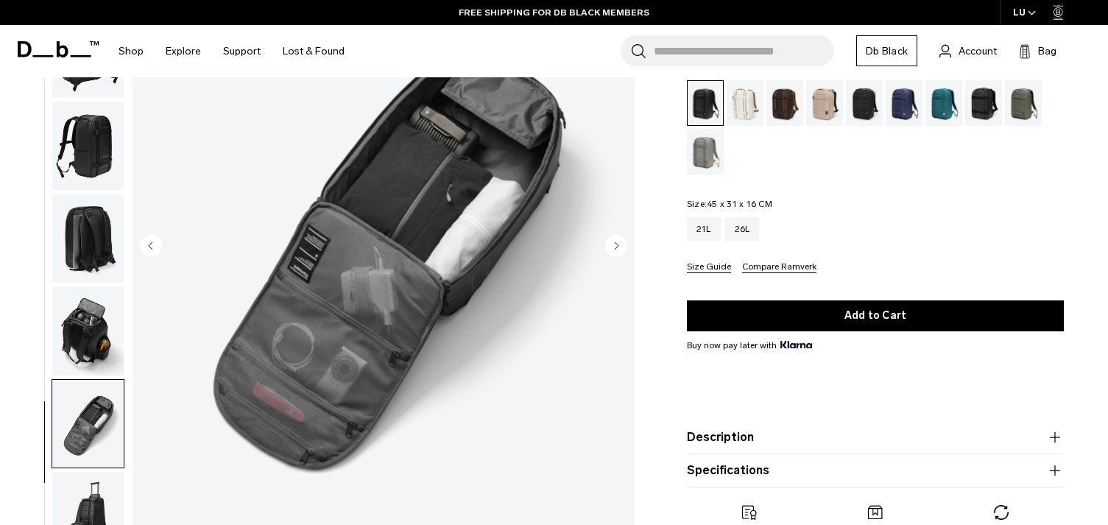
click at [84, 501] on img "button" at bounding box center [87, 516] width 71 height 88
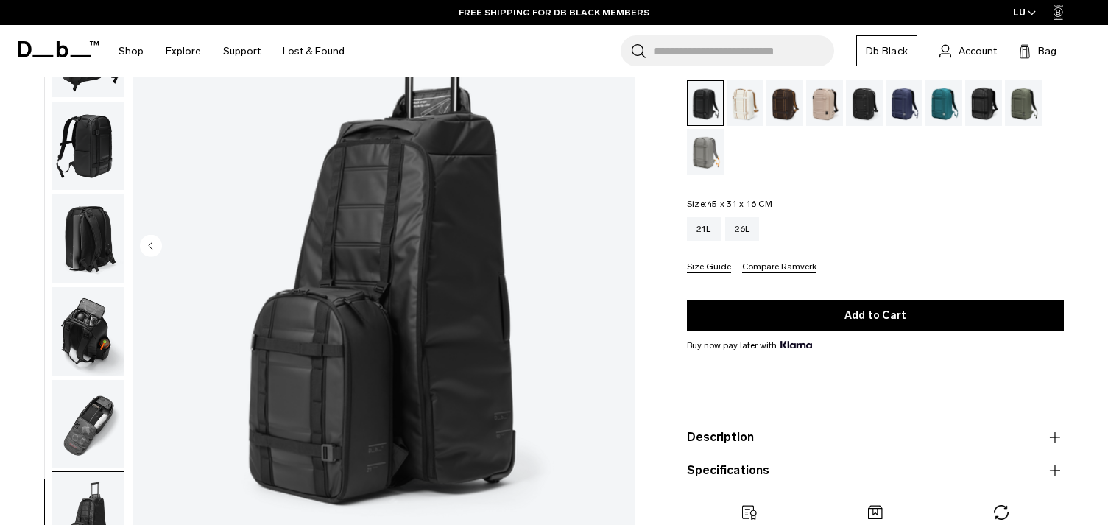
click at [71, 323] on img "button" at bounding box center [87, 331] width 71 height 88
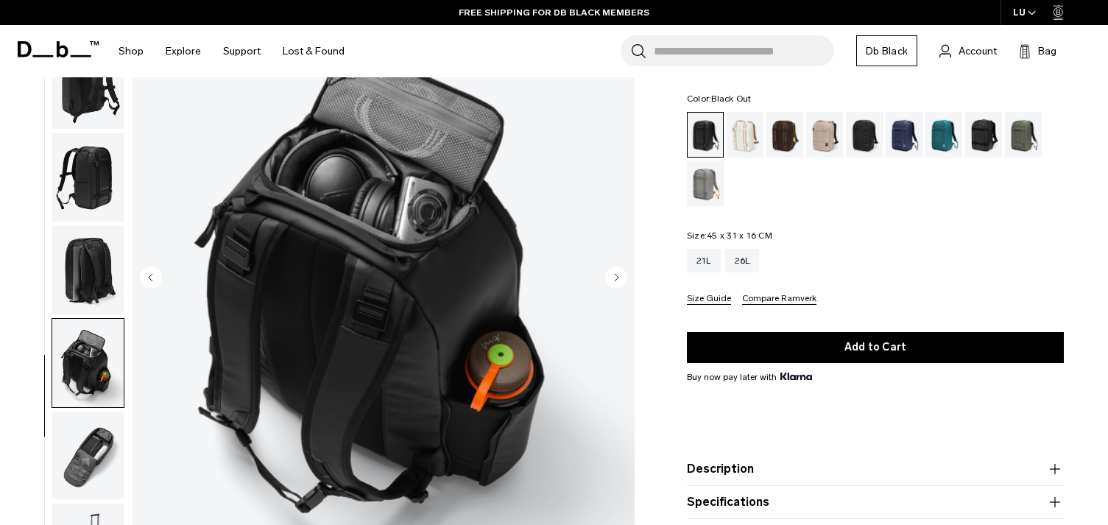
scroll to position [0, 0]
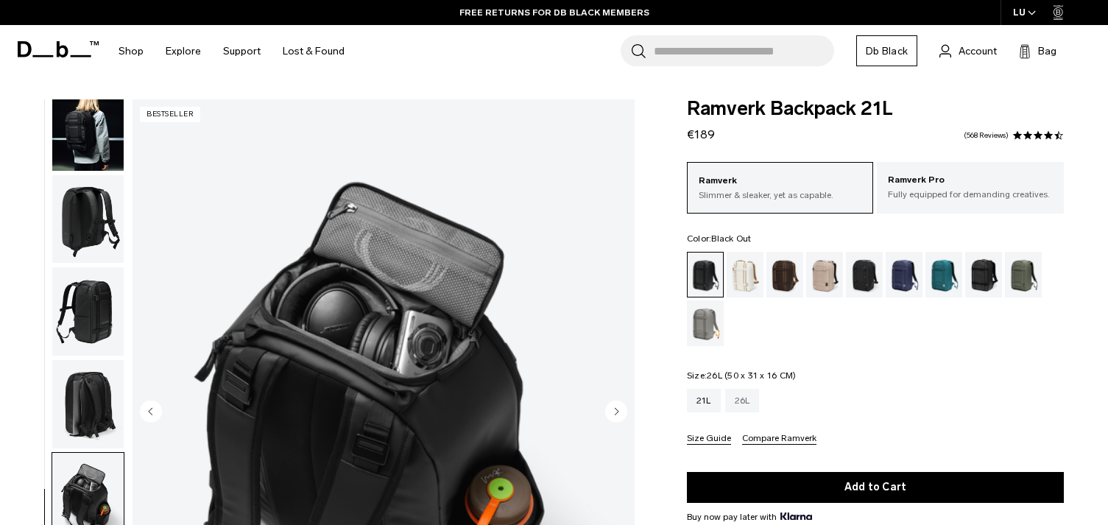
click at [744, 404] on div "26L" at bounding box center [742, 401] width 35 height 24
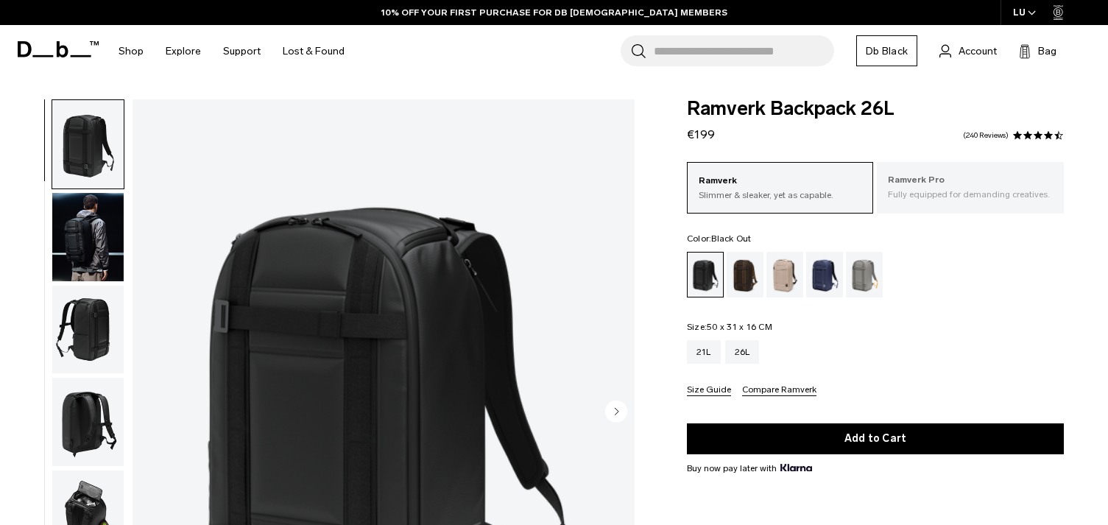
click at [975, 199] on p "Fully equipped for demanding creatives." at bounding box center [970, 194] width 165 height 13
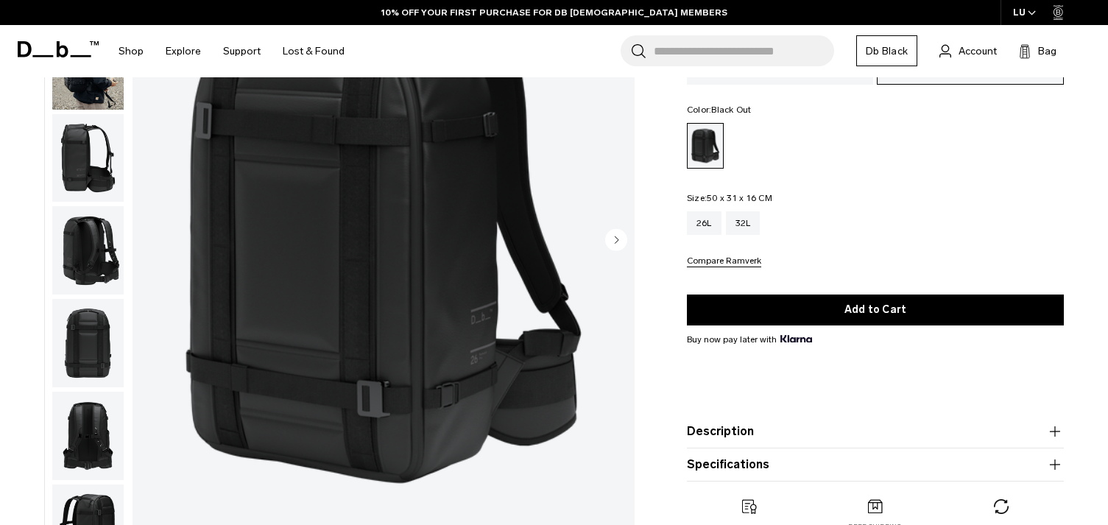
click at [101, 256] on img "button" at bounding box center [87, 250] width 71 height 88
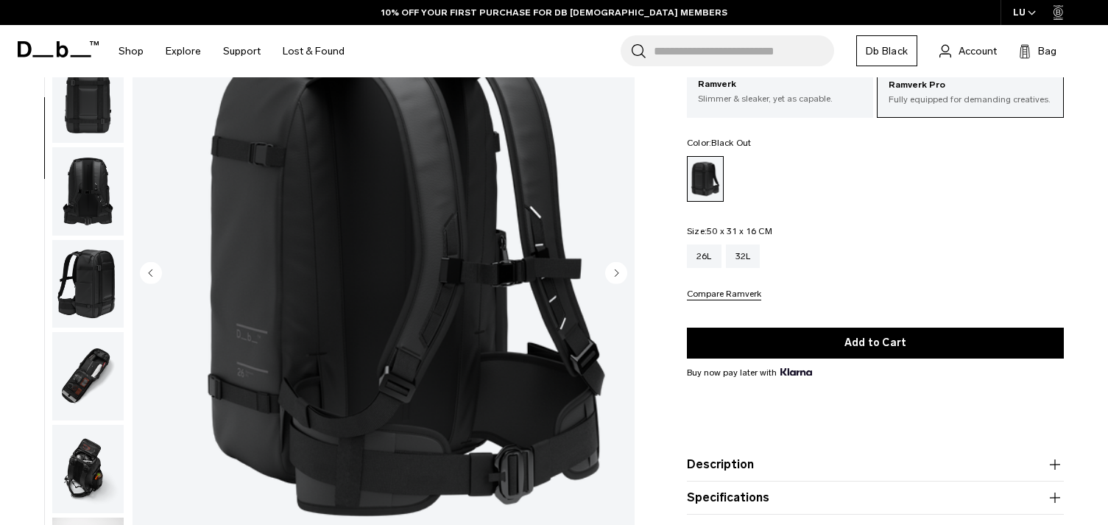
scroll to position [172, 0]
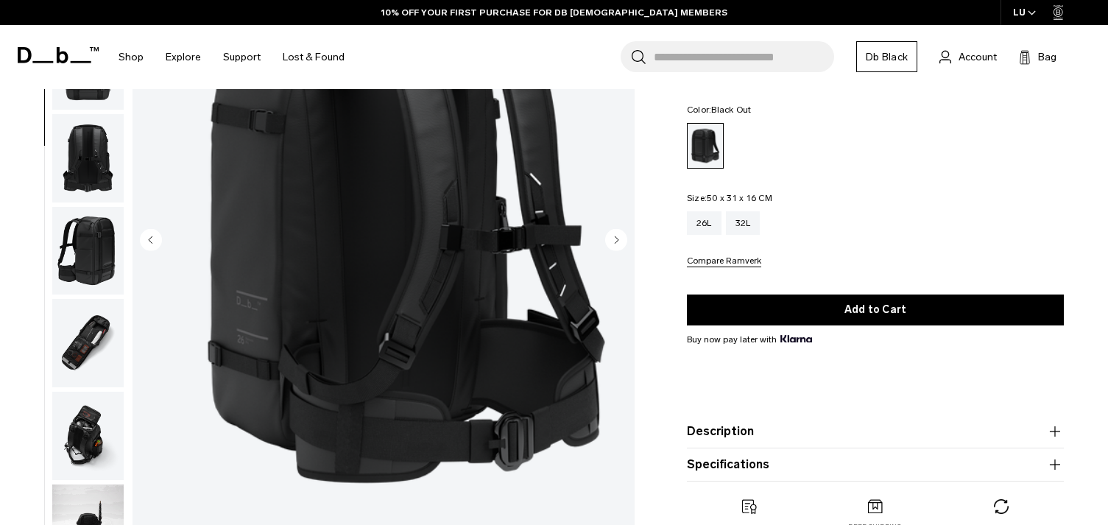
click at [607, 238] on circle "Next slide" at bounding box center [616, 240] width 22 height 22
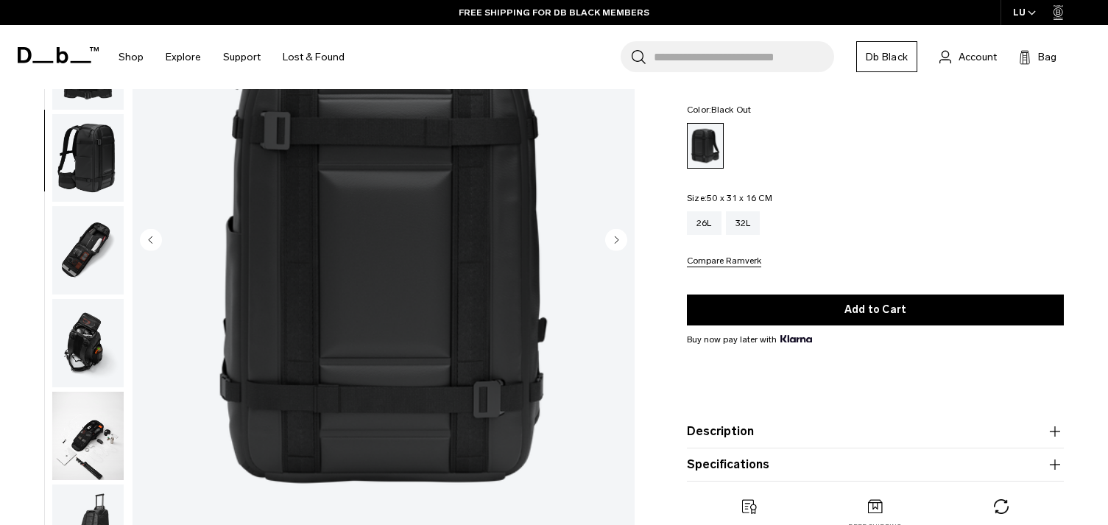
click at [607, 238] on circle "Next slide" at bounding box center [616, 240] width 22 height 22
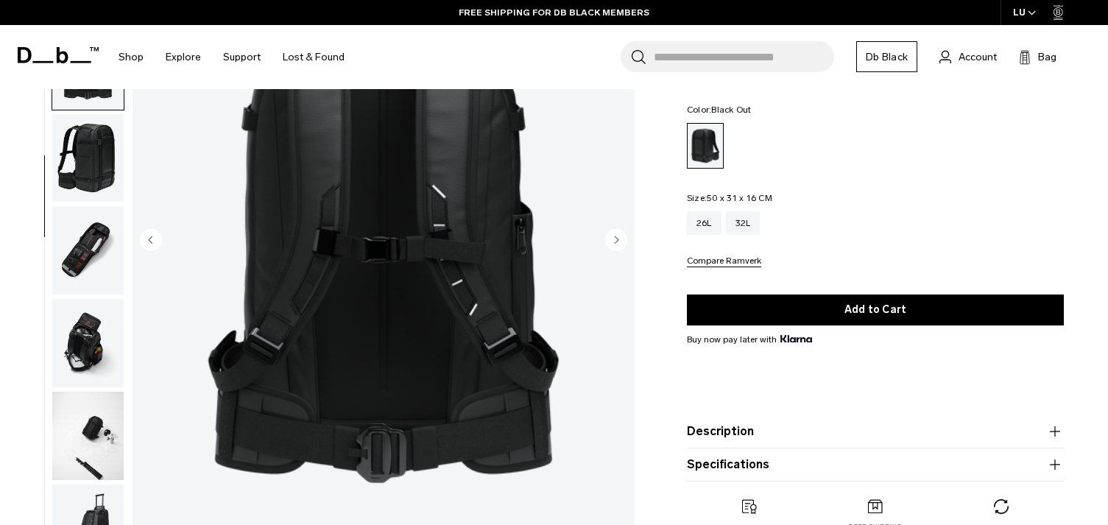
scroll to position [463, 0]
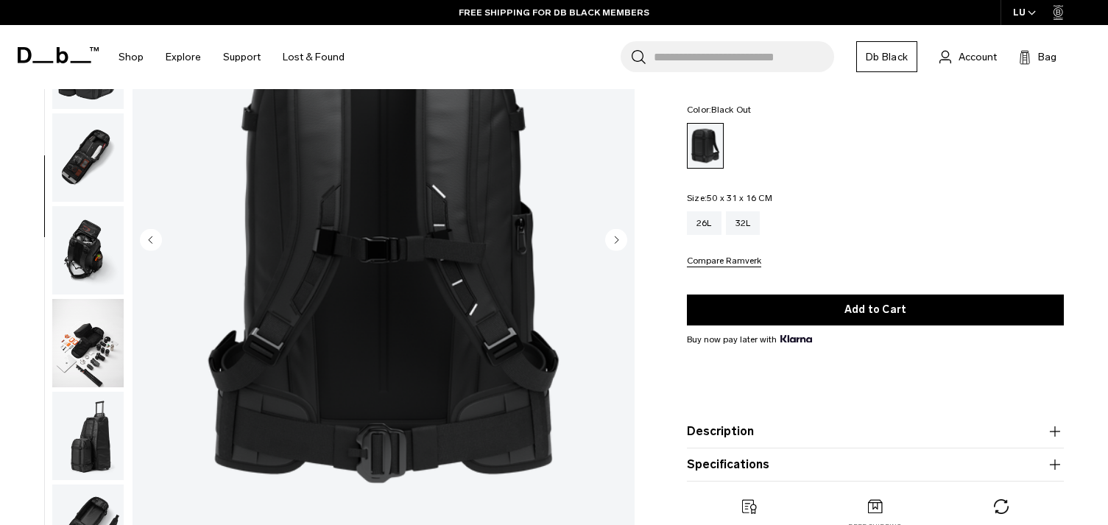
click at [607, 238] on circle "Next slide" at bounding box center [616, 240] width 22 height 22
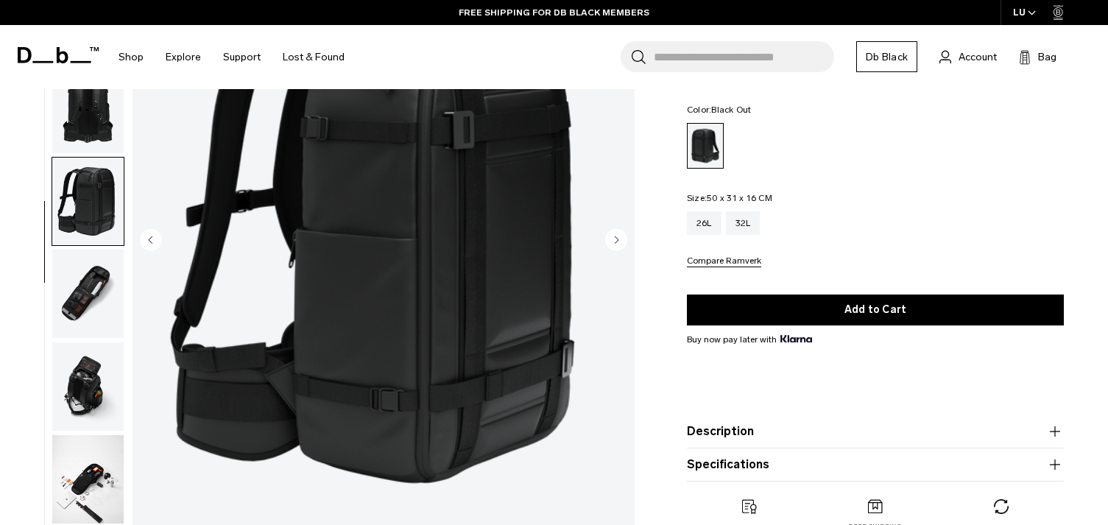
scroll to position [212, 0]
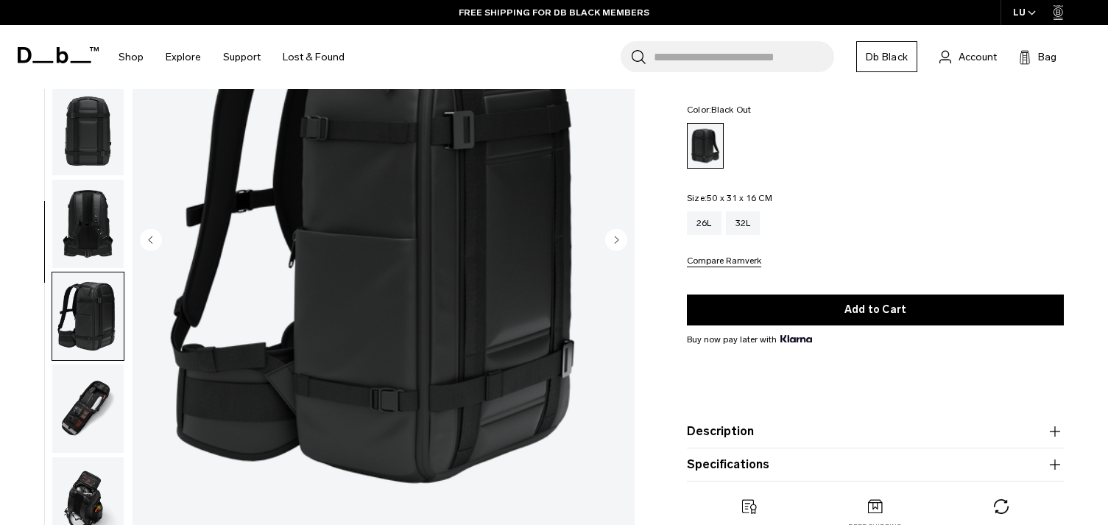
click at [80, 408] on img "button" at bounding box center [87, 408] width 71 height 88
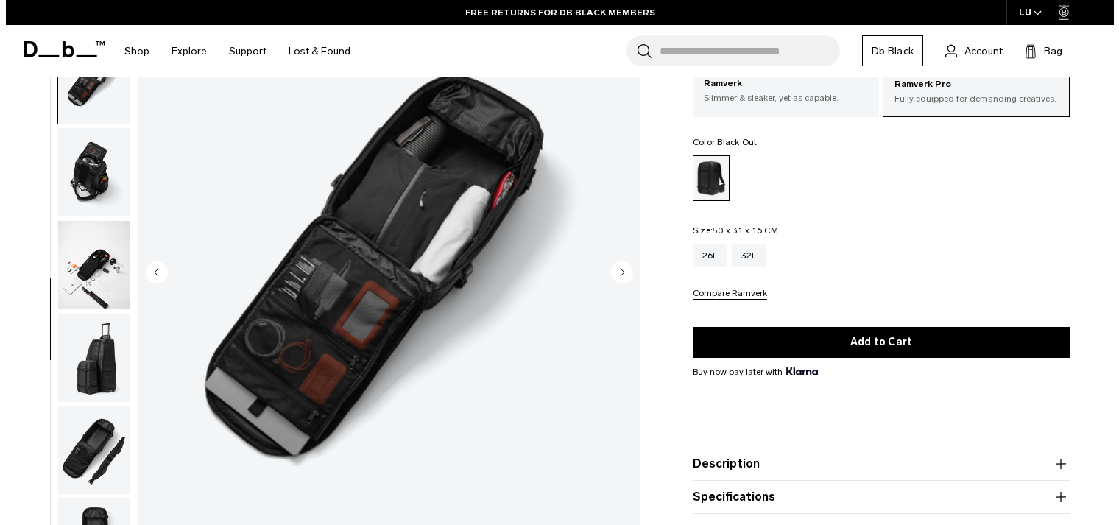
scroll to position [172, 0]
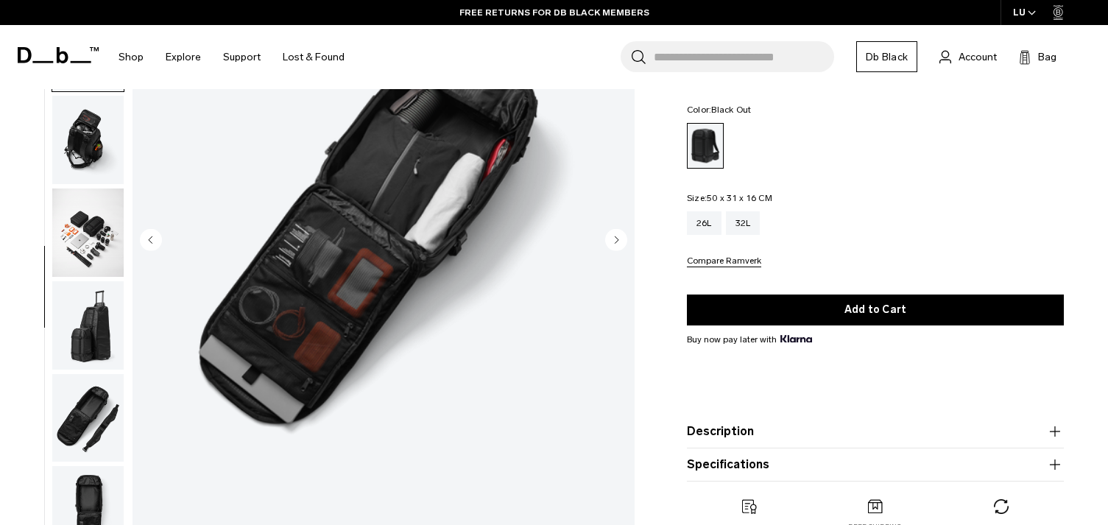
click at [612, 235] on circle "Next slide" at bounding box center [616, 240] width 22 height 22
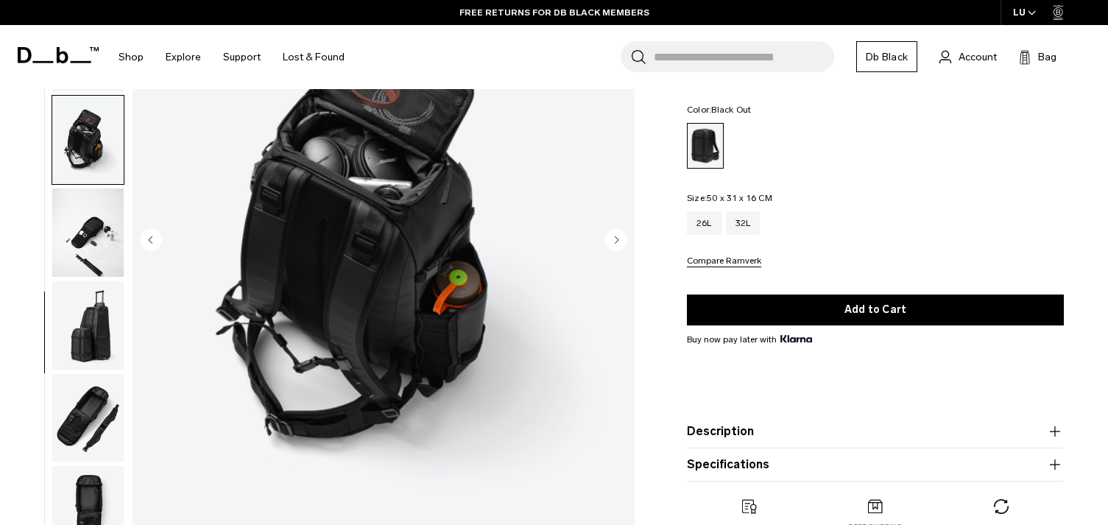
click at [612, 235] on circle "Next slide" at bounding box center [616, 240] width 22 height 22
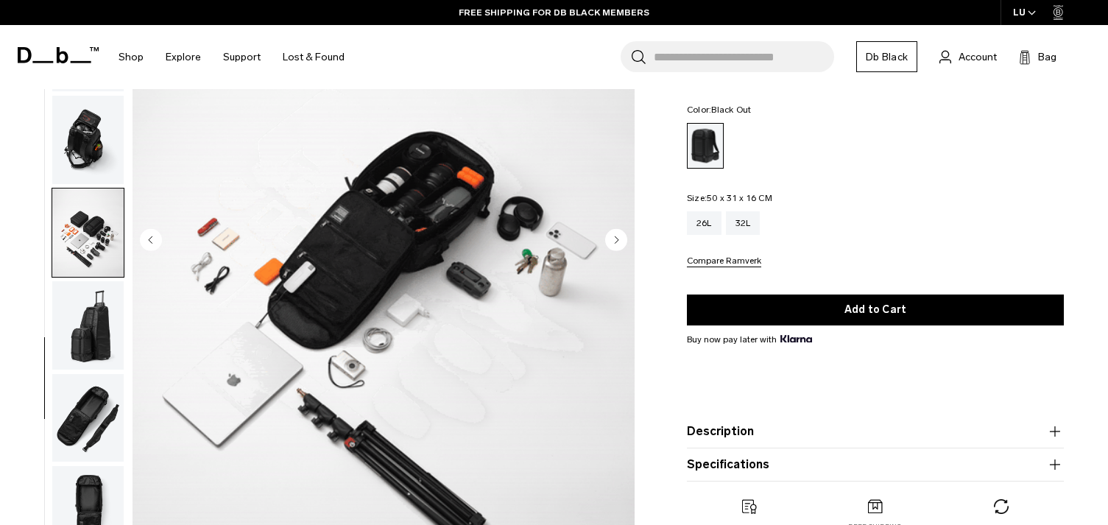
click at [612, 235] on circle "Next slide" at bounding box center [616, 240] width 22 height 22
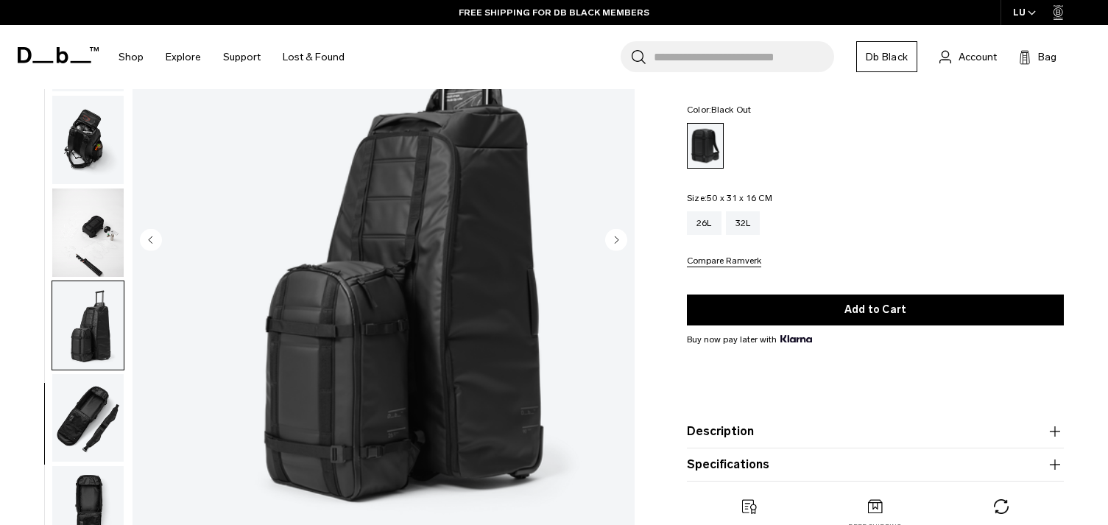
click at [612, 235] on circle "Next slide" at bounding box center [616, 240] width 22 height 22
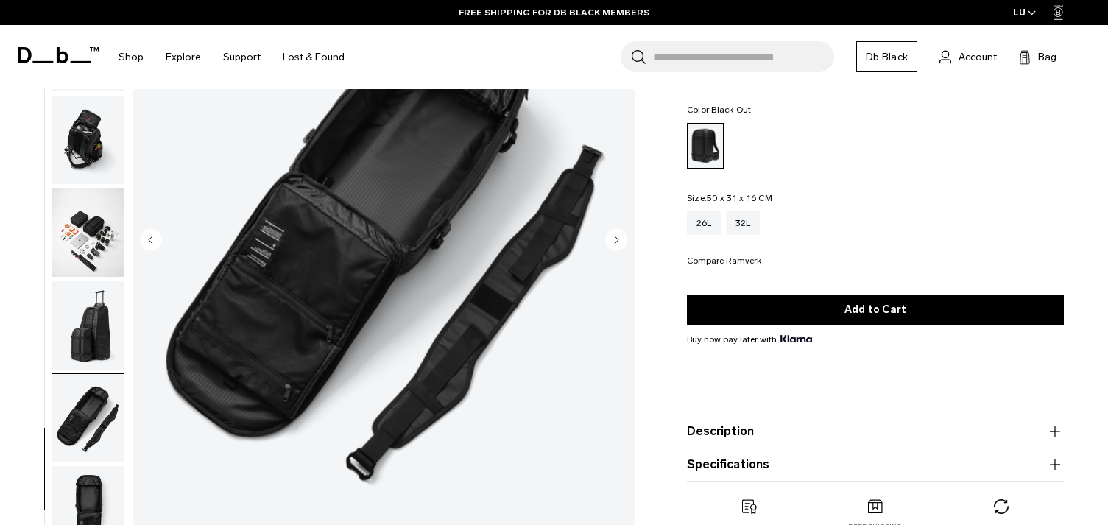
click at [612, 235] on circle "Next slide" at bounding box center [616, 240] width 22 height 22
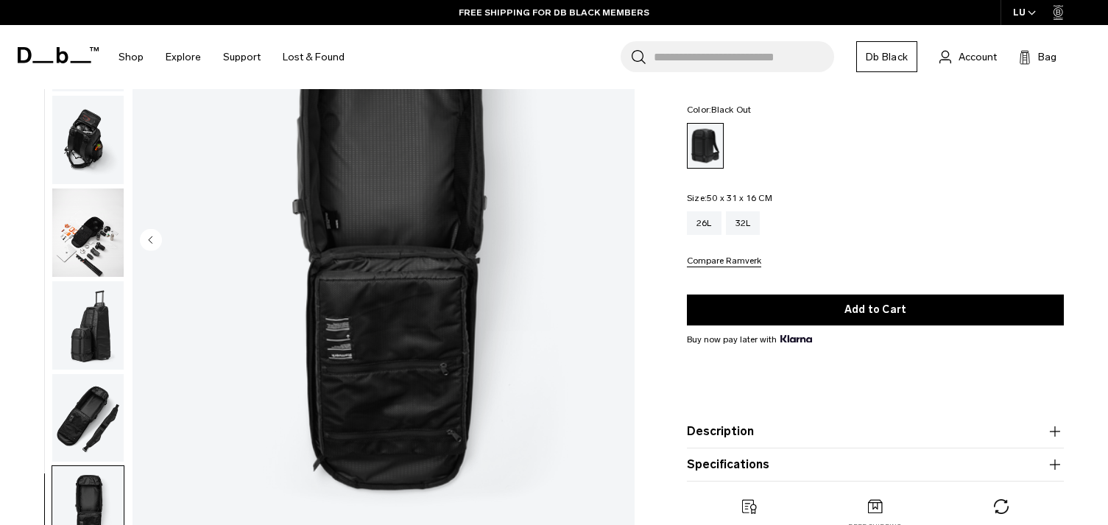
click at [612, 235] on img "13 / 13" at bounding box center [384, 241] width 502 height 627
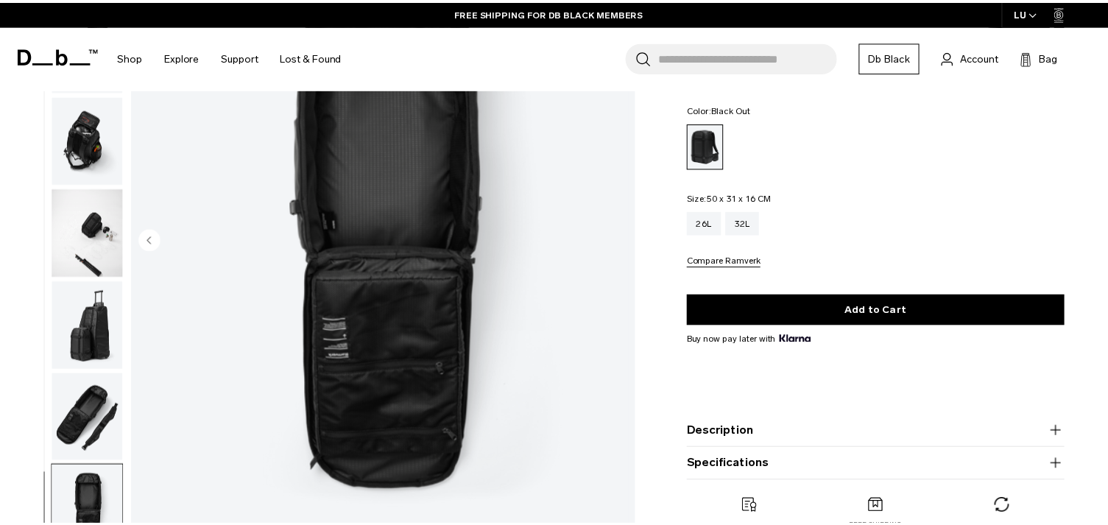
scroll to position [565, 0]
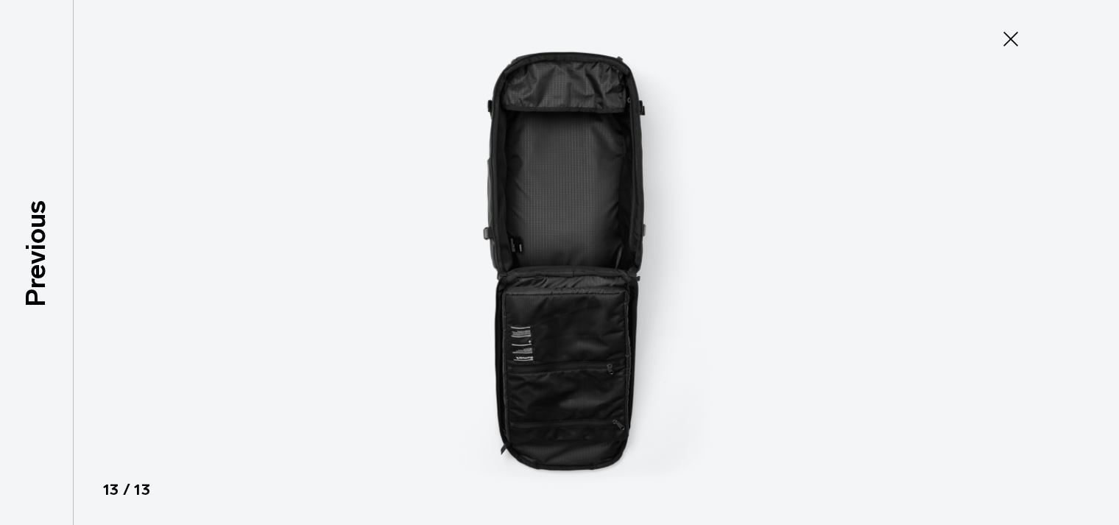
drag, startPoint x: 1005, startPoint y: 39, endPoint x: 991, endPoint y: 56, distance: 22.0
click at [1005, 38] on icon at bounding box center [1011, 39] width 24 height 24
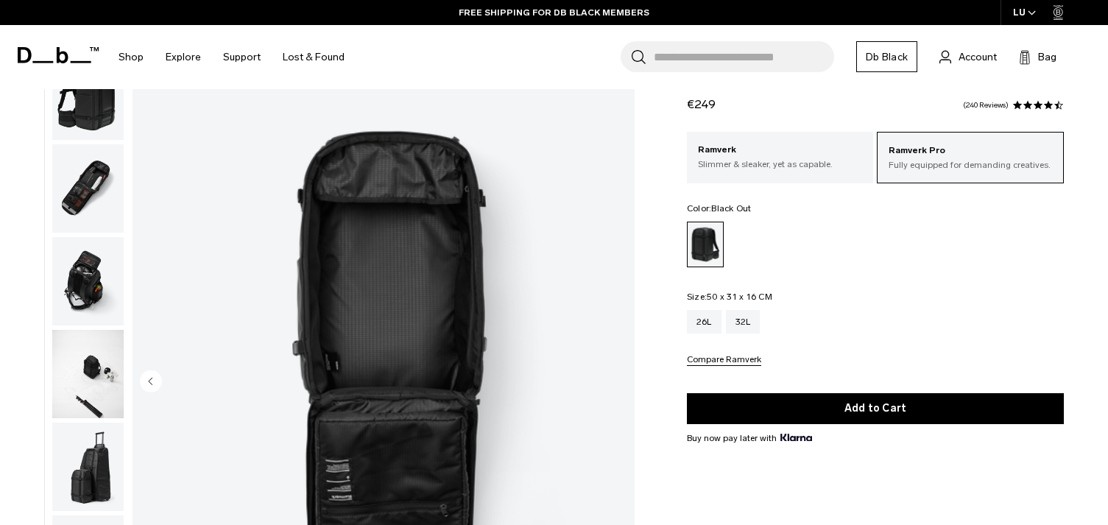
scroll to position [0, 0]
